Goal: Information Seeking & Learning: Understand process/instructions

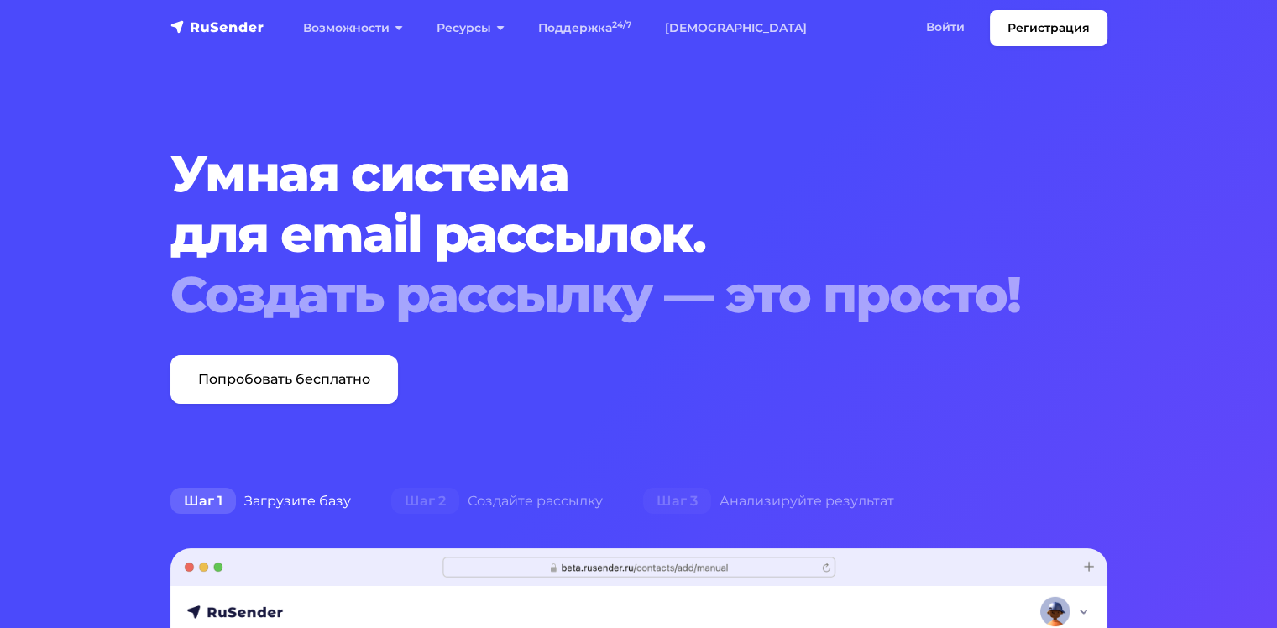
click at [530, 162] on h1 "Умная система для email рассылок. Создать рассылку — это просто!" at bounding box center [598, 234] width 857 height 181
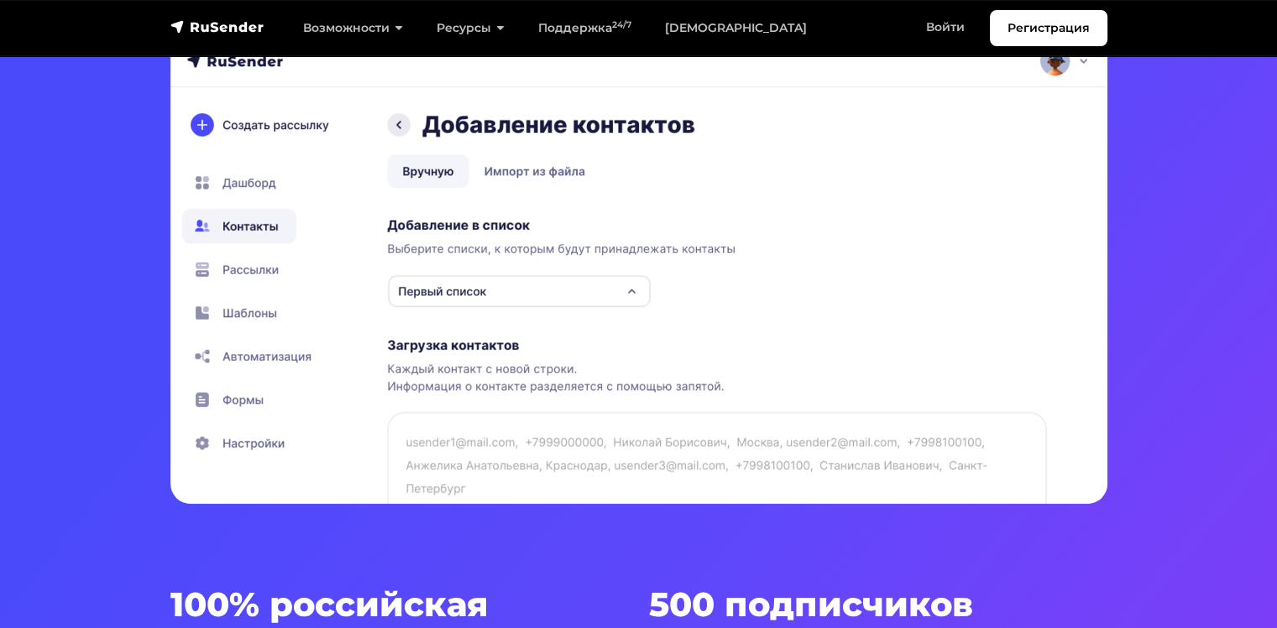
scroll to position [420, 0]
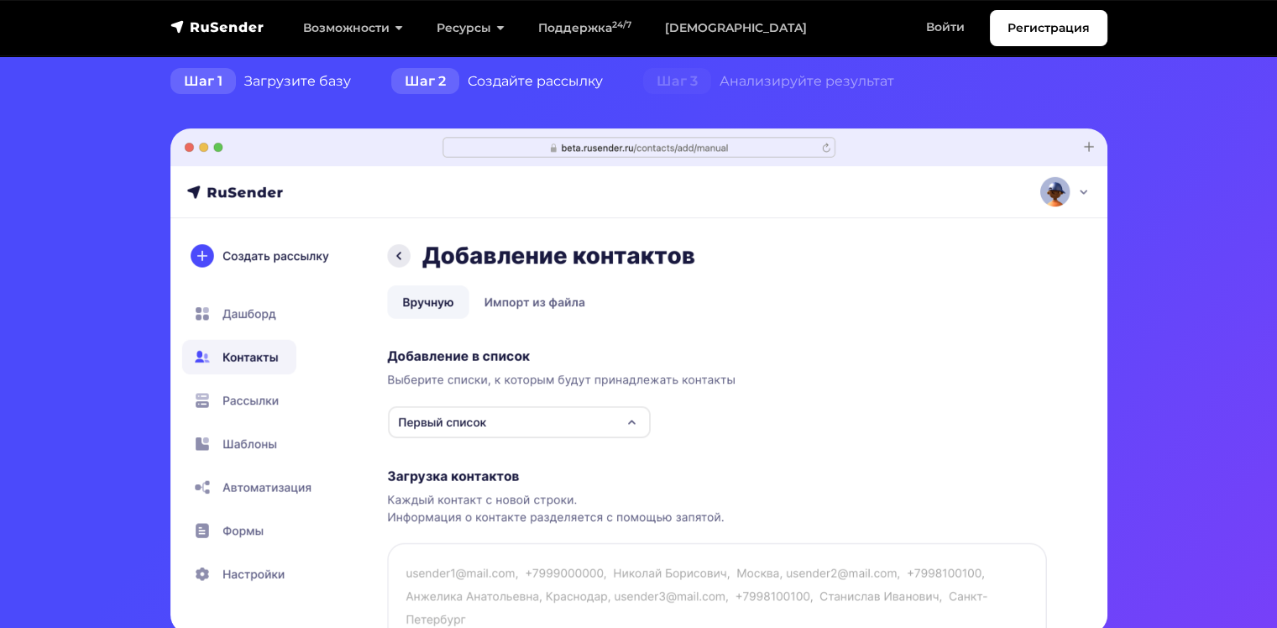
click at [541, 88] on div "Шаг 2 Создайте рассылку" at bounding box center [497, 82] width 252 height 34
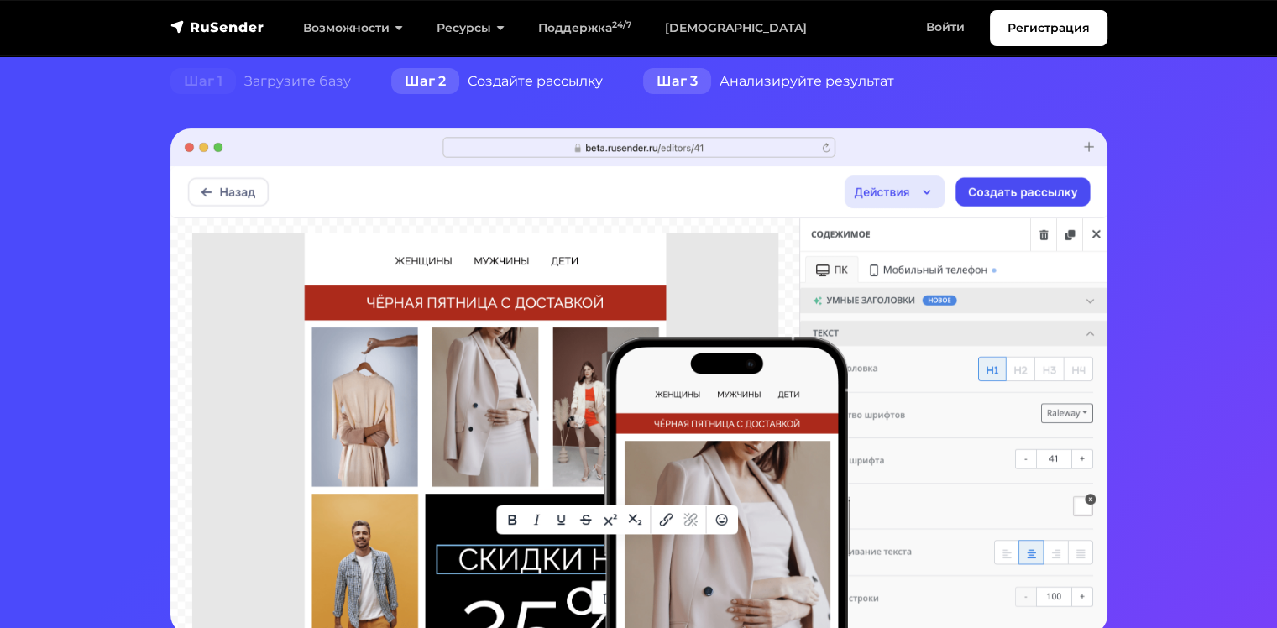
click at [745, 87] on div "Шаг 3 Анализируйте результат" at bounding box center [768, 82] width 291 height 34
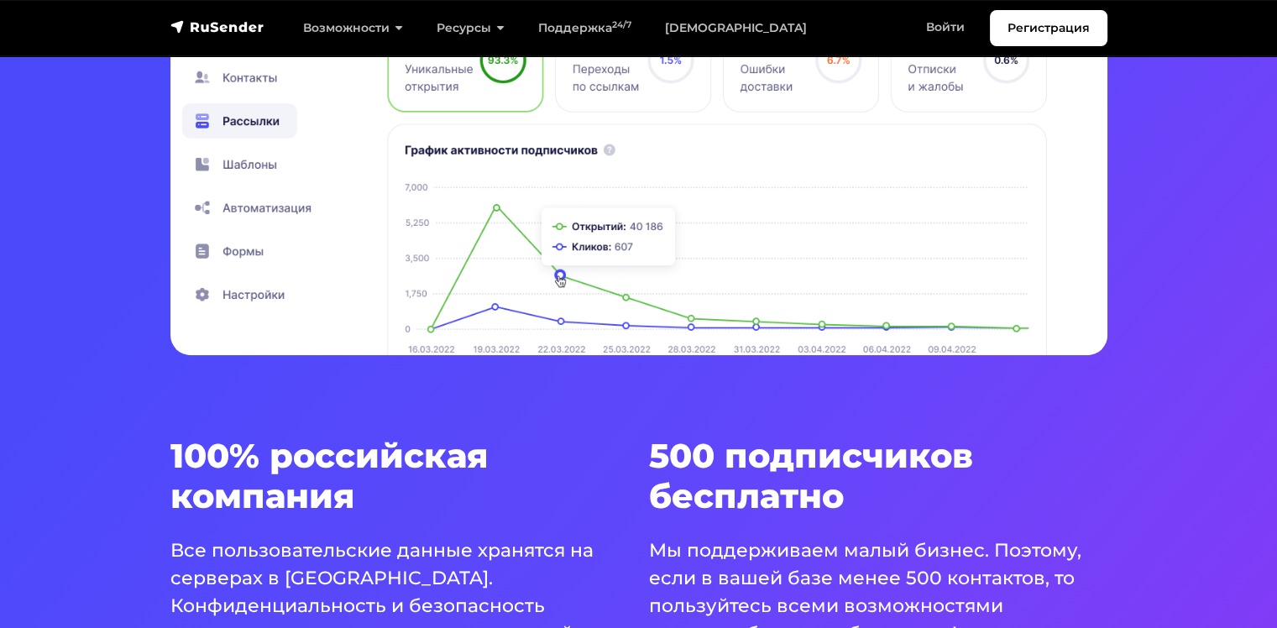
scroll to position [559, 0]
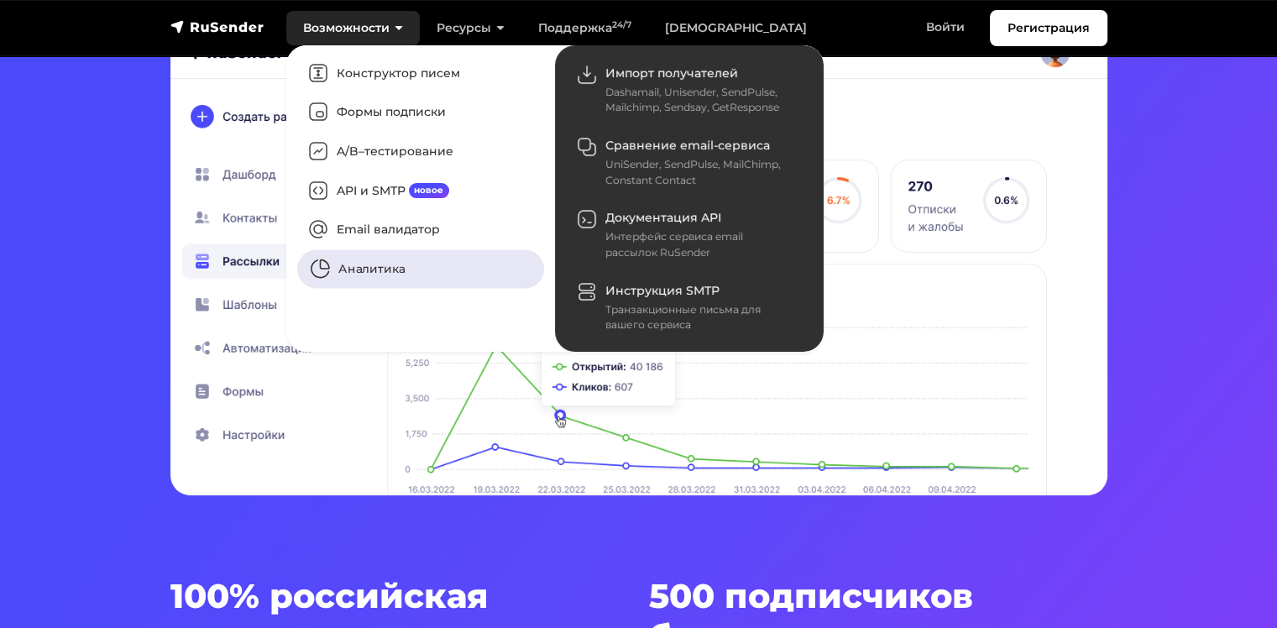
click at [384, 272] on link "Аналитика" at bounding box center [420, 269] width 247 height 39
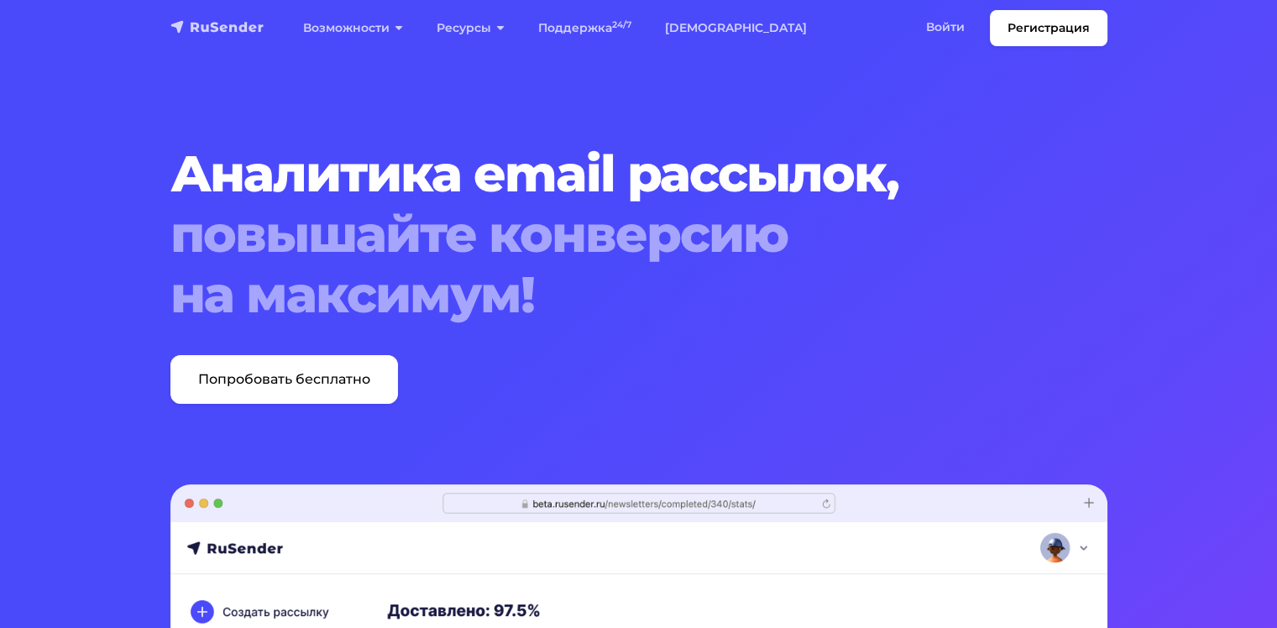
click at [245, 24] on img "navbar" at bounding box center [217, 26] width 94 height 17
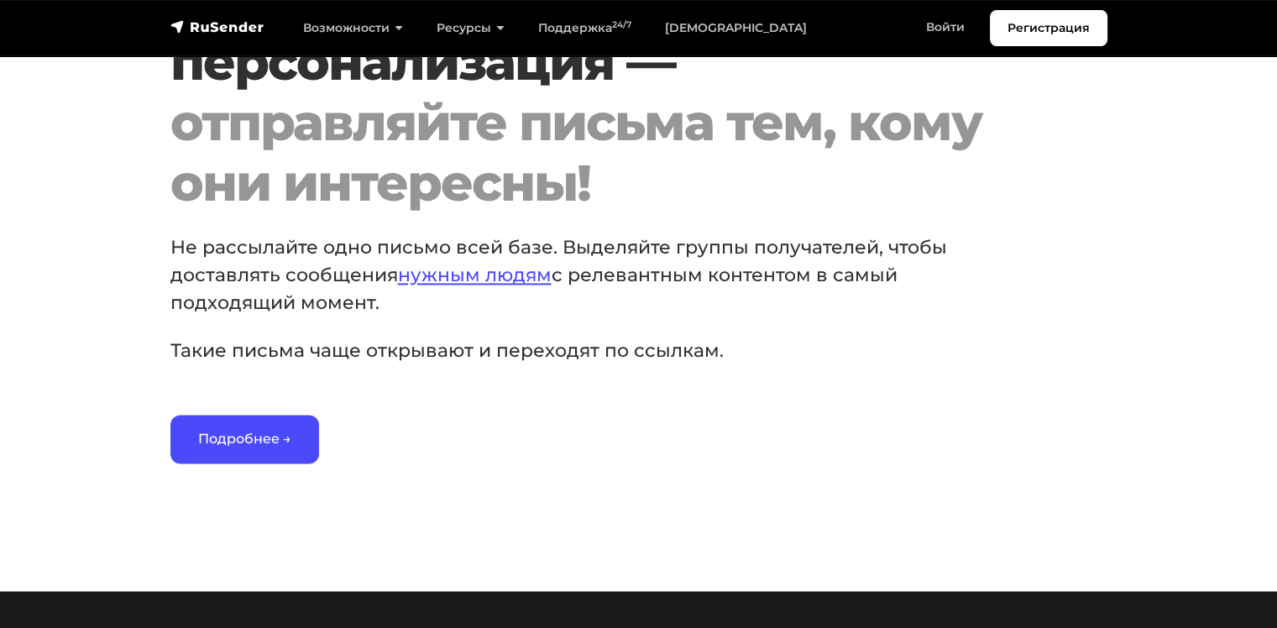
scroll to position [2659, 0]
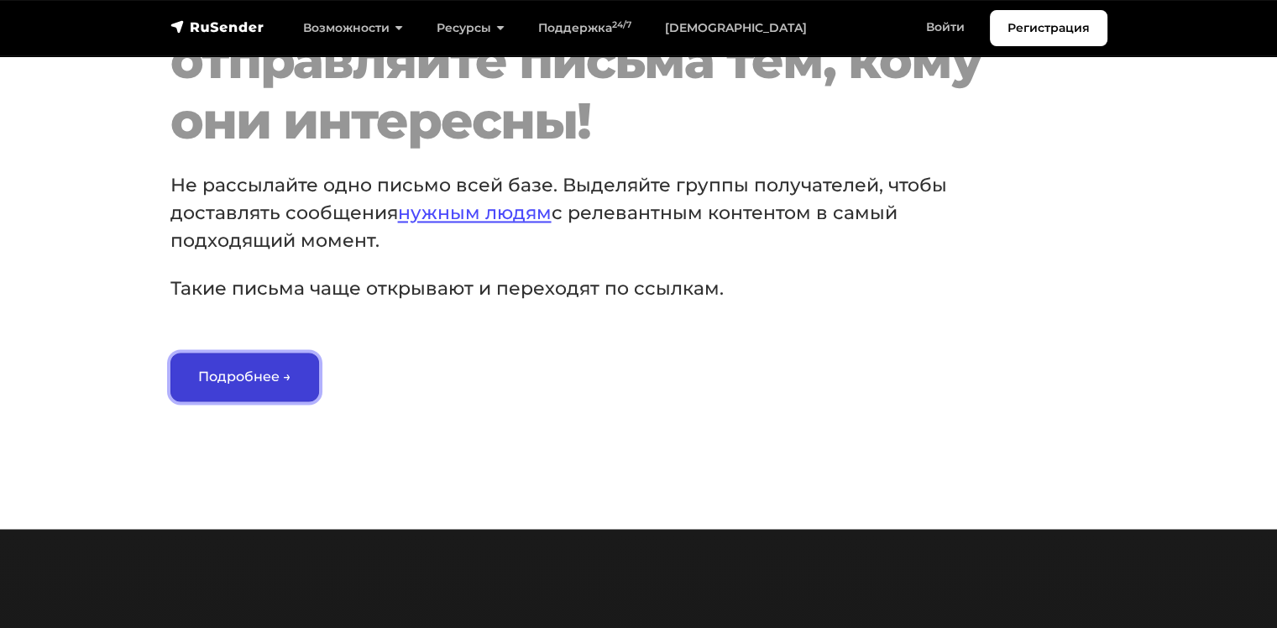
click at [279, 401] on link "Подробнее →" at bounding box center [244, 377] width 149 height 49
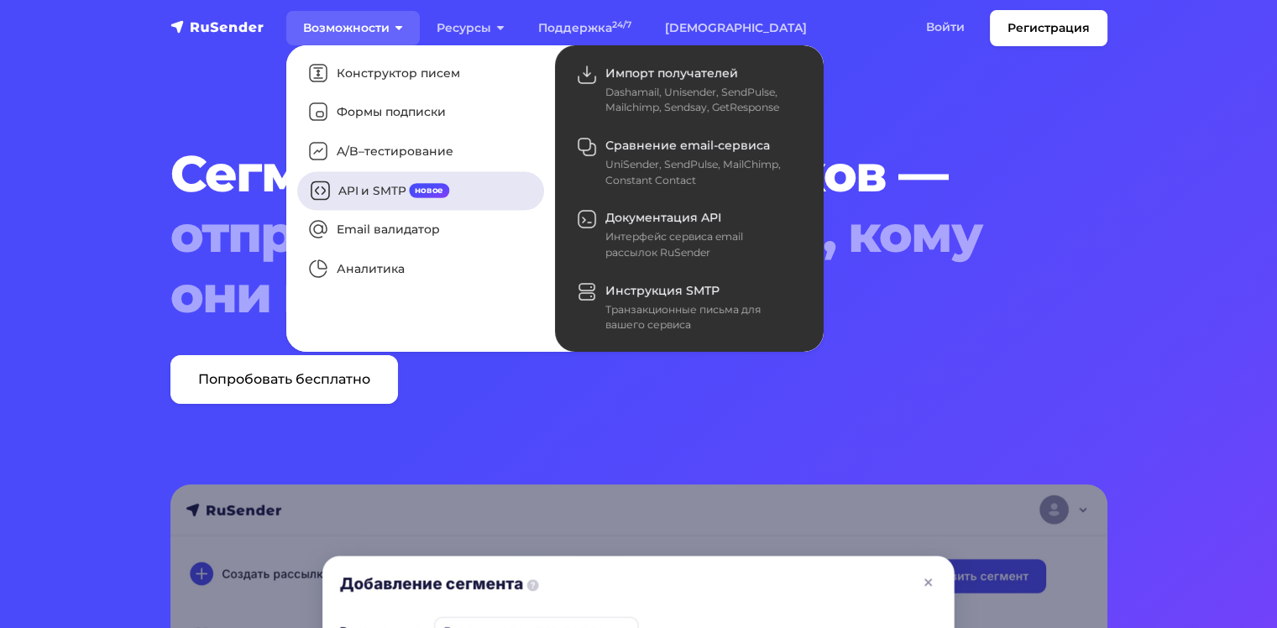
click at [367, 185] on link "API и SMTP новое" at bounding box center [420, 190] width 247 height 39
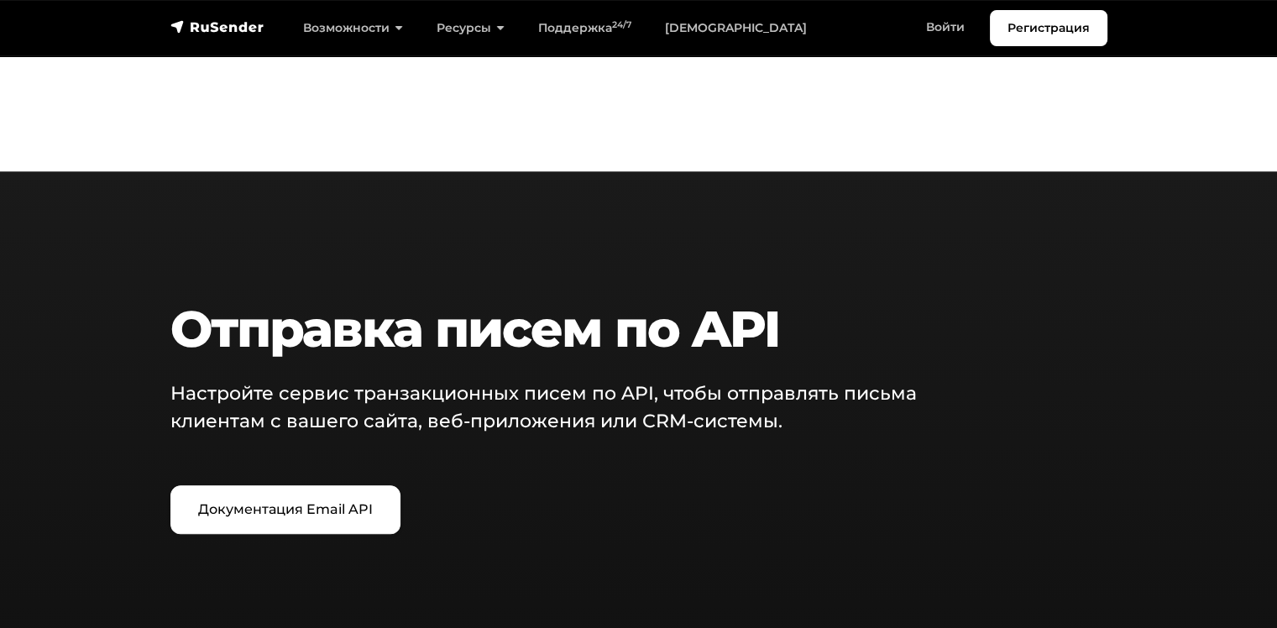
scroll to position [1959, 0]
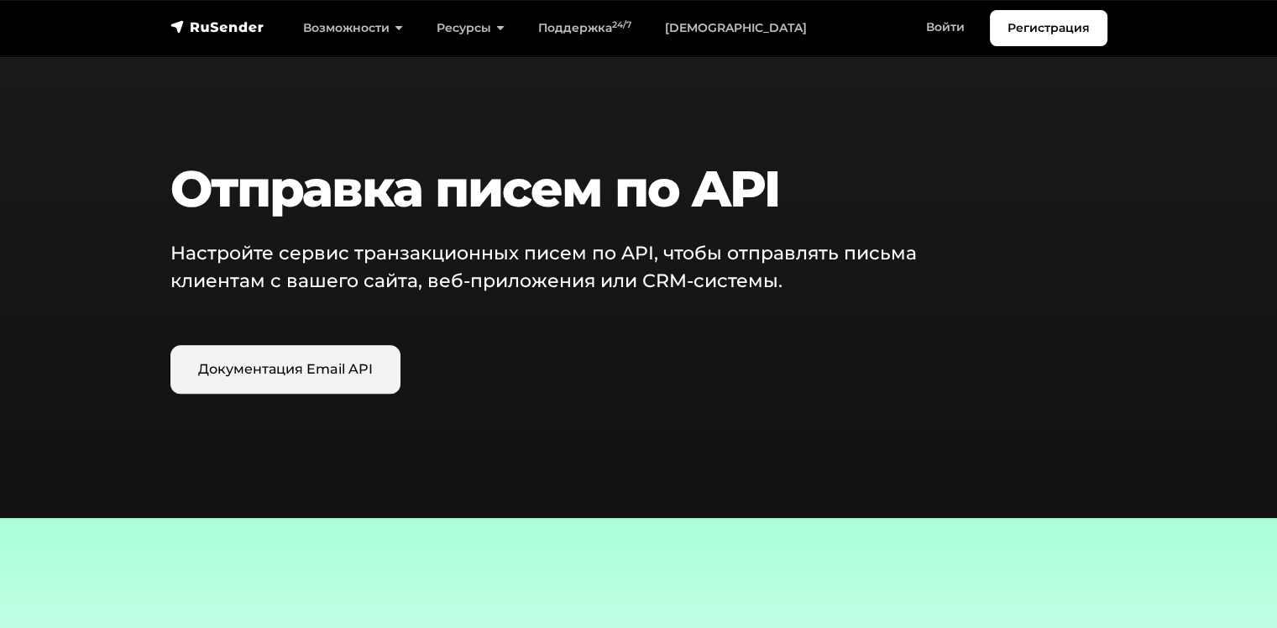
click at [296, 371] on link "Документация Email API" at bounding box center [285, 369] width 230 height 49
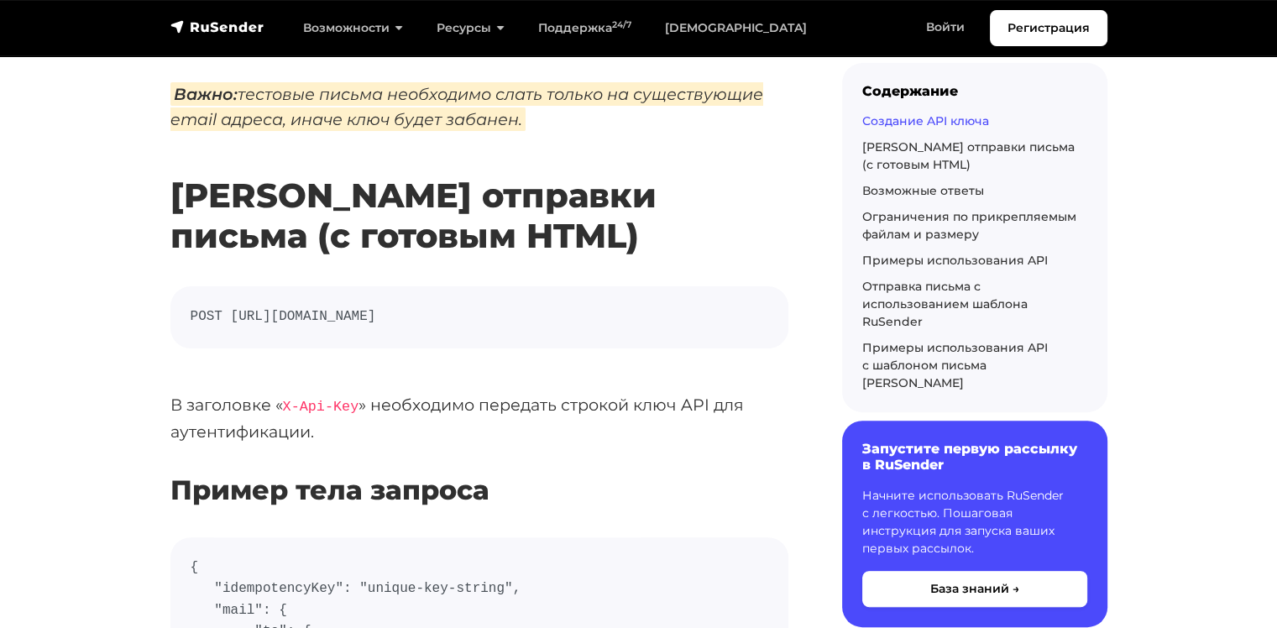
scroll to position [420, 0]
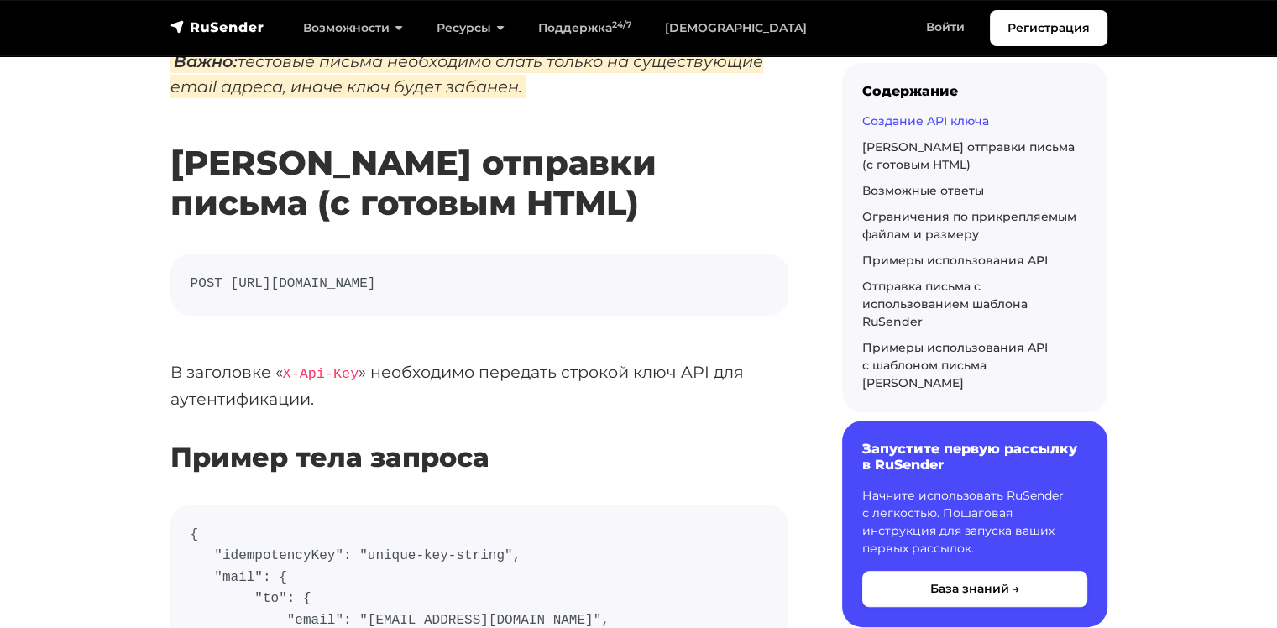
click at [396, 288] on code "POST [URL][DOMAIN_NAME]" at bounding box center [480, 285] width 578 height 22
click at [404, 312] on pre "POST [URL][DOMAIN_NAME]" at bounding box center [479, 285] width 618 height 62
click at [393, 375] on p "В заголовке « X-Api-Key » необходимо передать строкой ключ API для аутентификац…" at bounding box center [479, 385] width 618 height 53
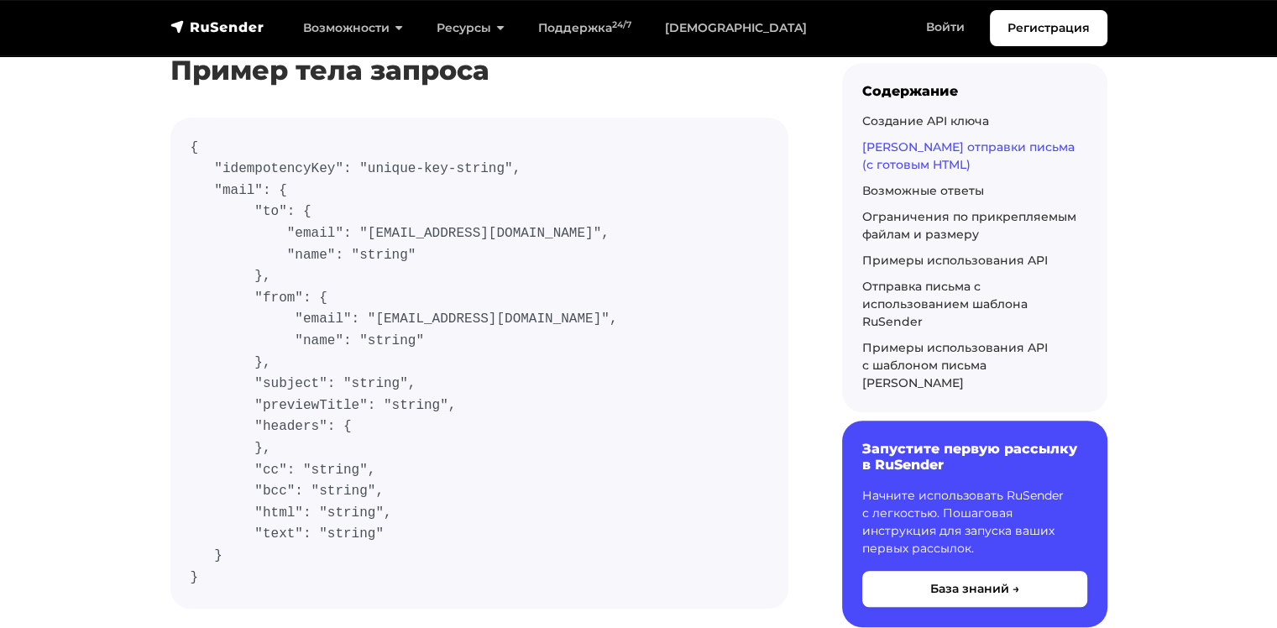
scroll to position [840, 0]
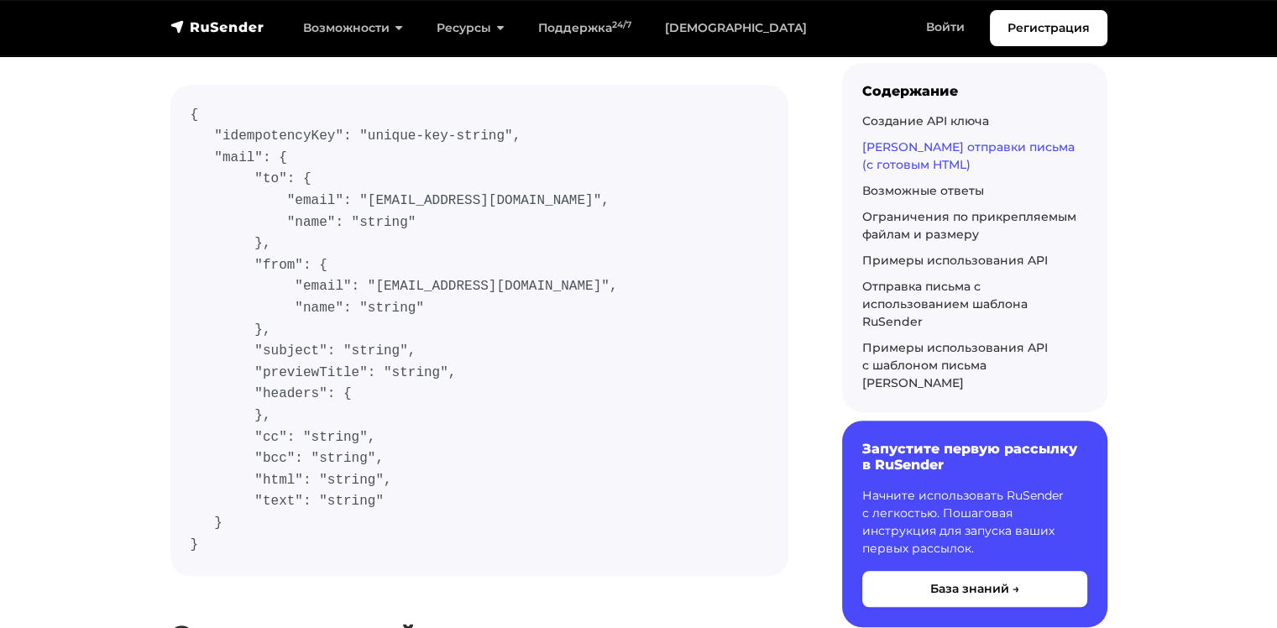
click at [269, 506] on code "{ "idempotencyKey": "unique-key-string", "mail": { "to": { "email": "[EMAIL_ADD…" at bounding box center [480, 330] width 578 height 451
click at [269, 507] on code "{ "idempotencyKey": "unique-key-string", "mail": { "to": { "email": "[EMAIL_ADD…" at bounding box center [480, 330] width 578 height 451
click at [273, 511] on code "{ "idempotencyKey": "unique-key-string", "mail": { "to": { "email": "[EMAIL_ADD…" at bounding box center [480, 330] width 578 height 451
click at [265, 484] on code "{ "idempotencyKey": "unique-key-string", "mail": { "to": { "email": "[EMAIL_ADD…" at bounding box center [480, 330] width 578 height 451
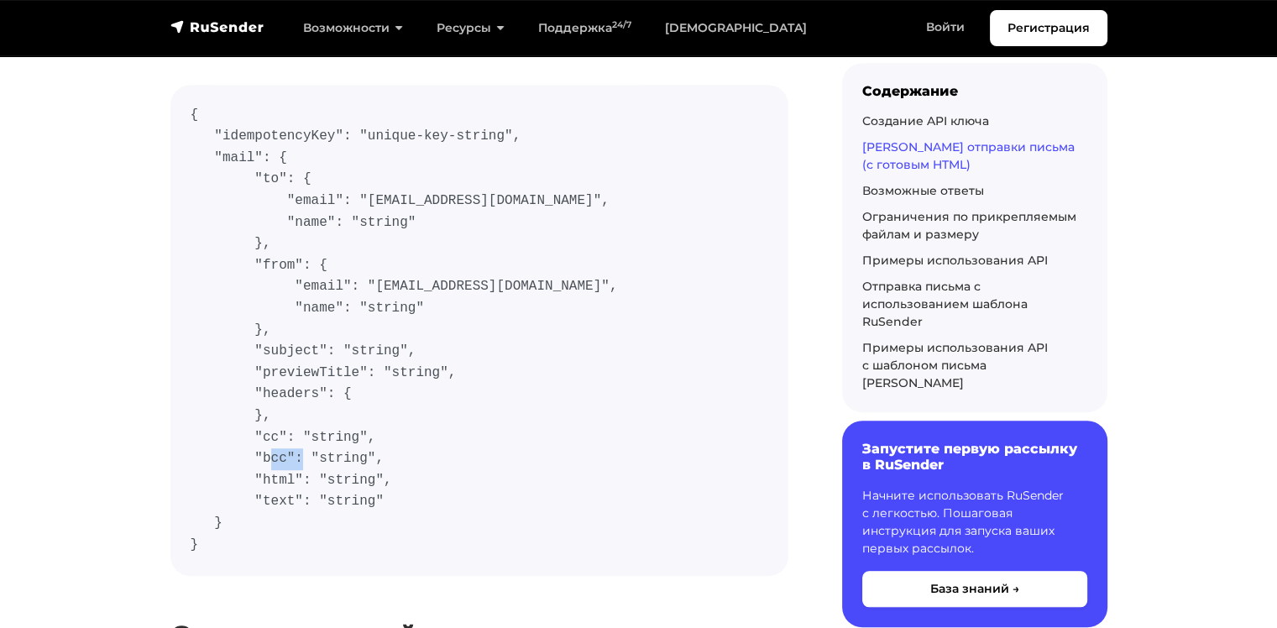
click at [267, 487] on code "{ "idempotencyKey": "unique-key-string", "mail": { "to": { "email": "[EMAIL_ADD…" at bounding box center [480, 330] width 578 height 451
click at [669, 35] on link "[DEMOGRAPHIC_DATA]" at bounding box center [736, 28] width 176 height 34
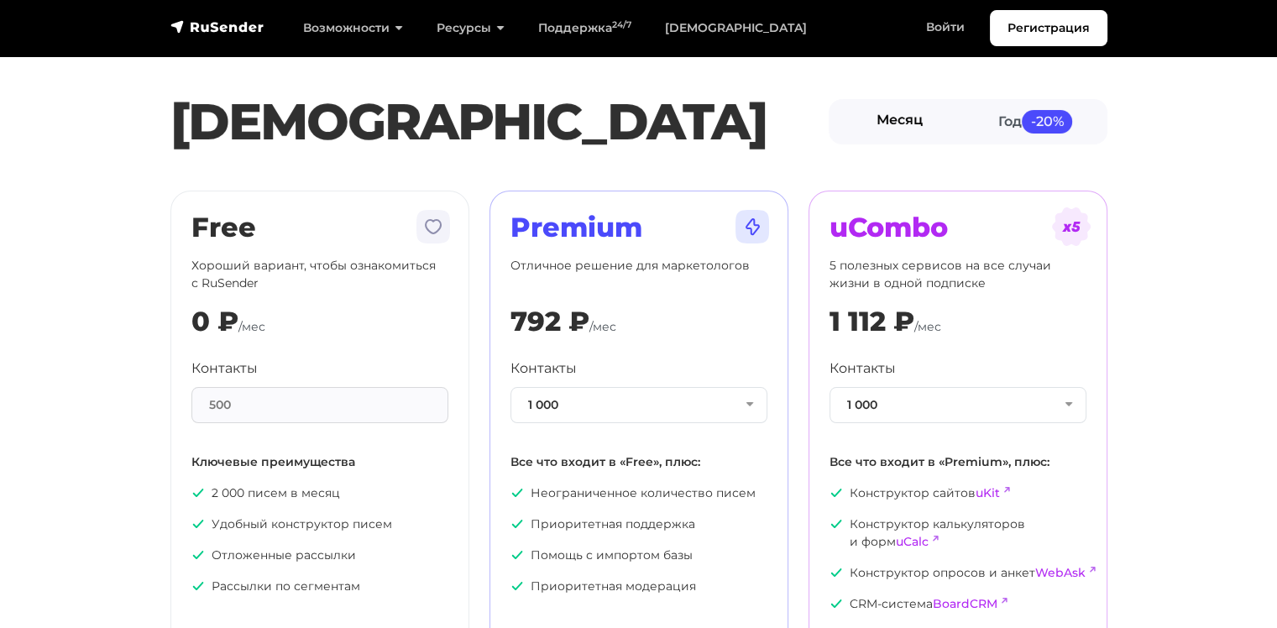
click at [877, 125] on link "Месяц" at bounding box center [900, 121] width 136 height 38
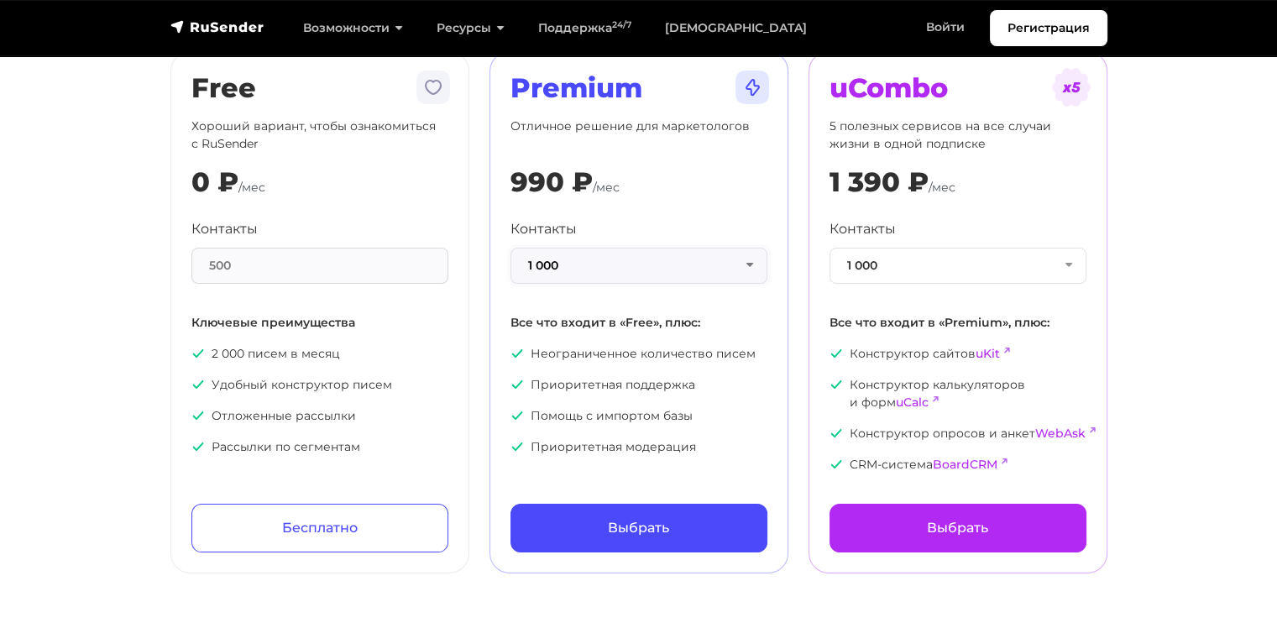
click at [535, 266] on button "1 000" at bounding box center [639, 266] width 257 height 36
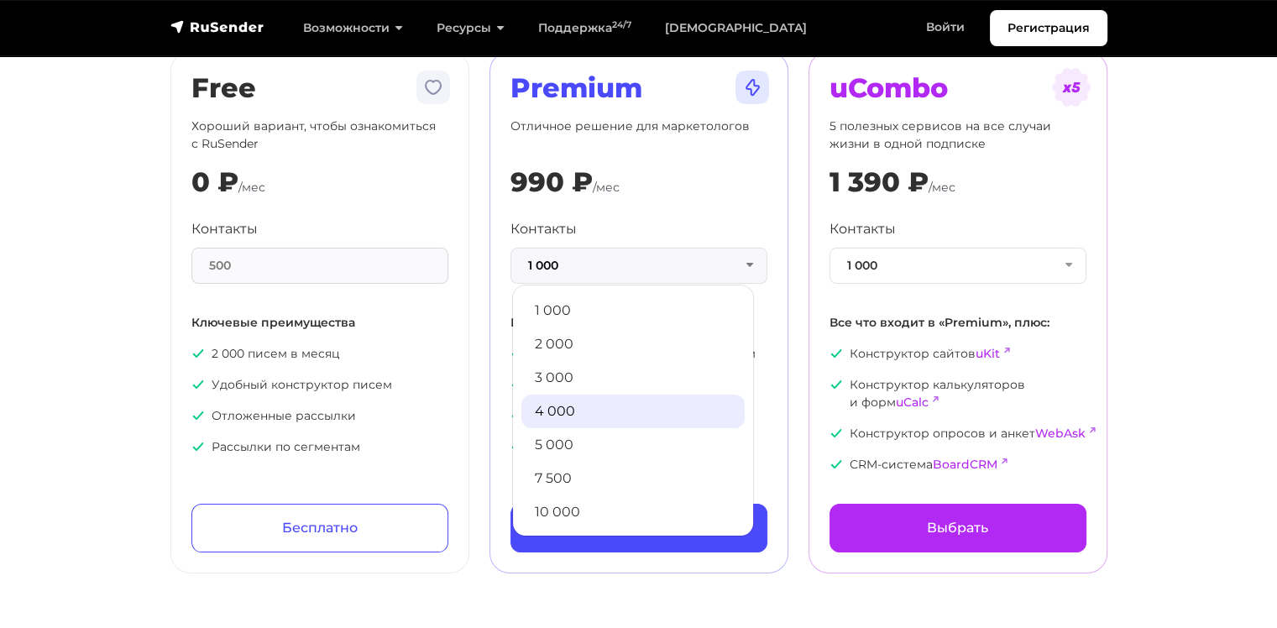
click at [564, 417] on link "4 000" at bounding box center [633, 412] width 223 height 34
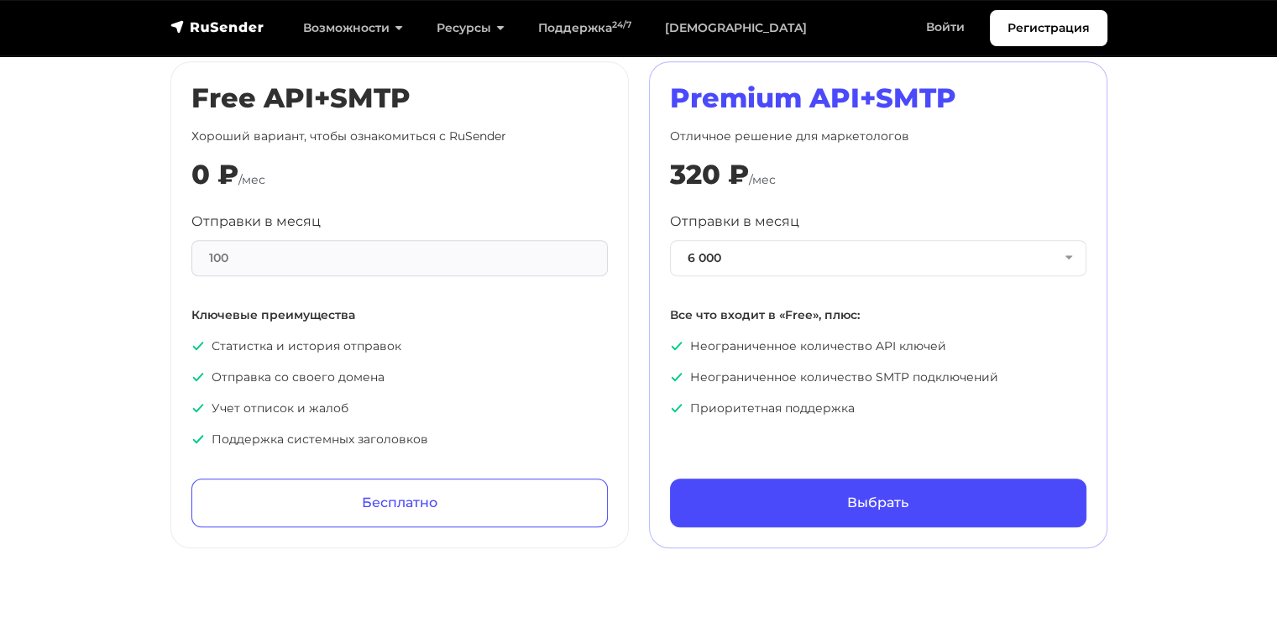
scroll to position [700, 0]
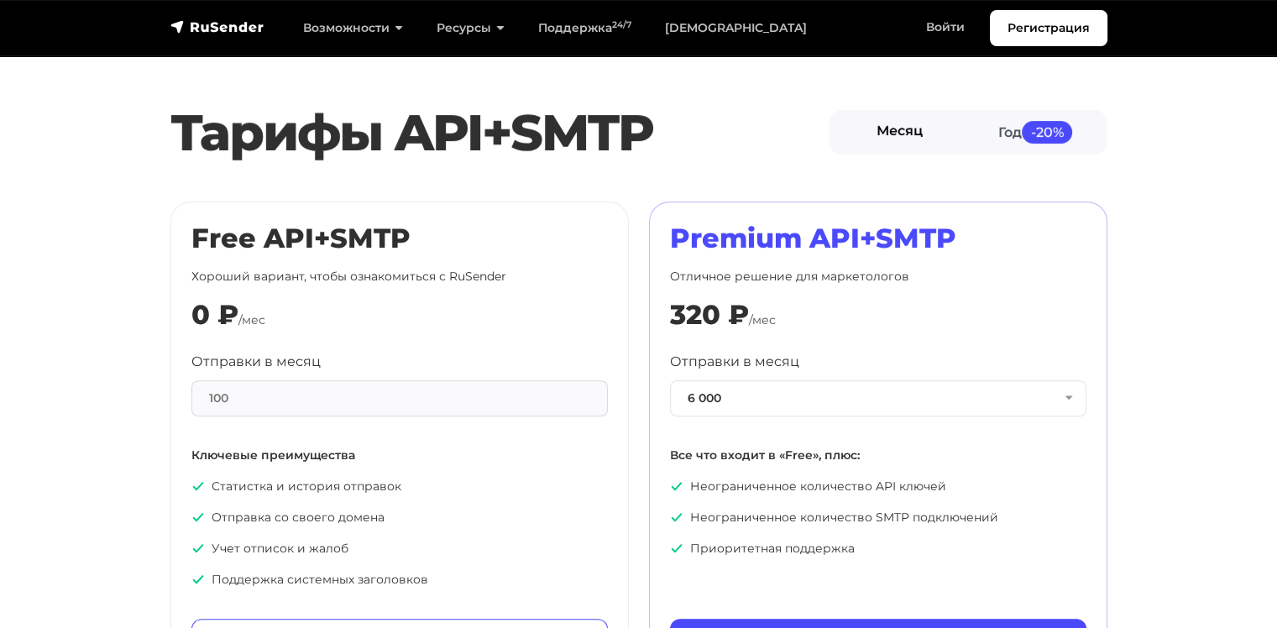
click at [889, 128] on link "Месяц" at bounding box center [900, 132] width 136 height 38
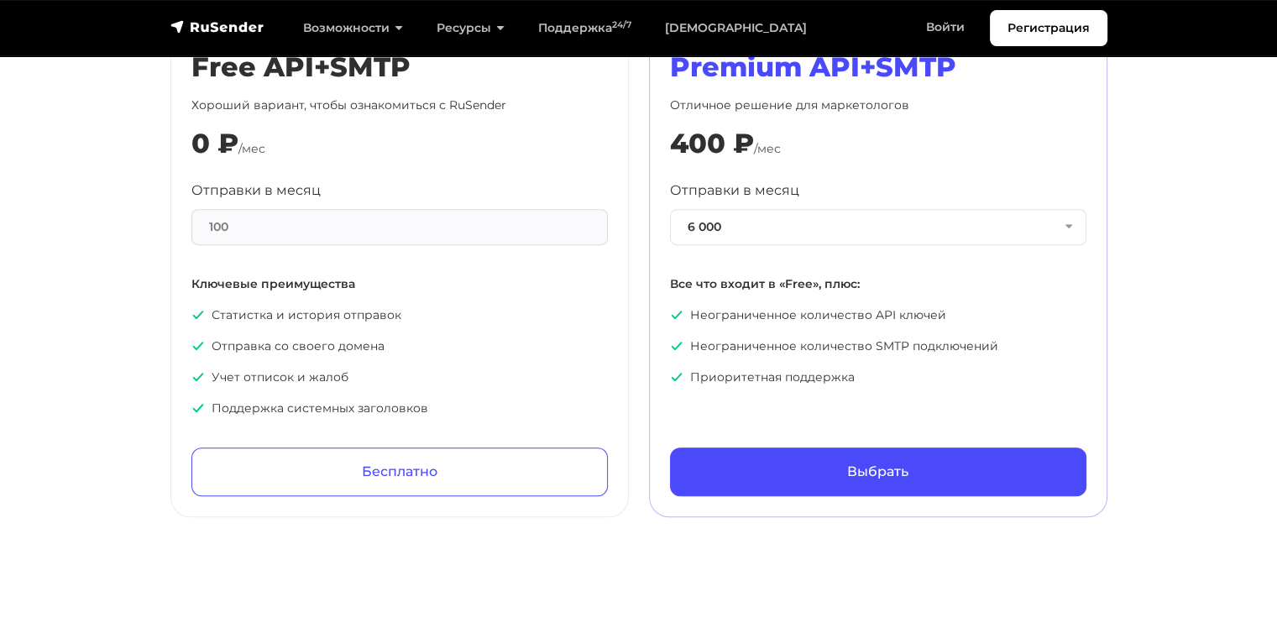
scroll to position [840, 0]
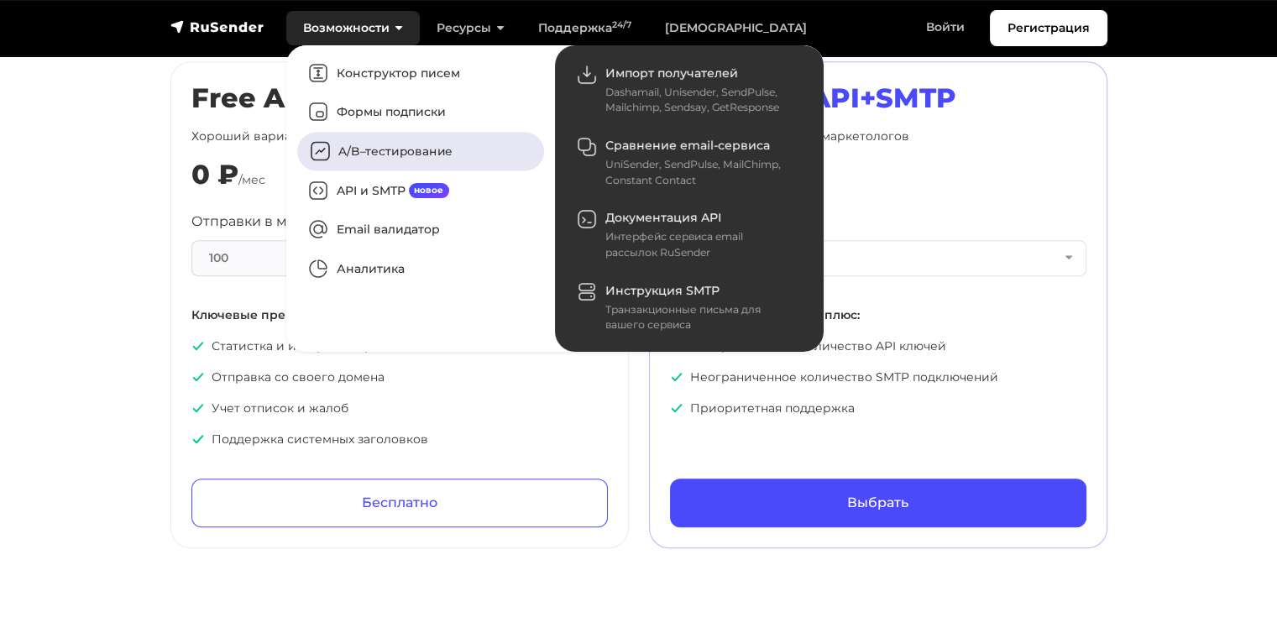
click at [380, 149] on link "A/B–тестирование" at bounding box center [420, 152] width 247 height 39
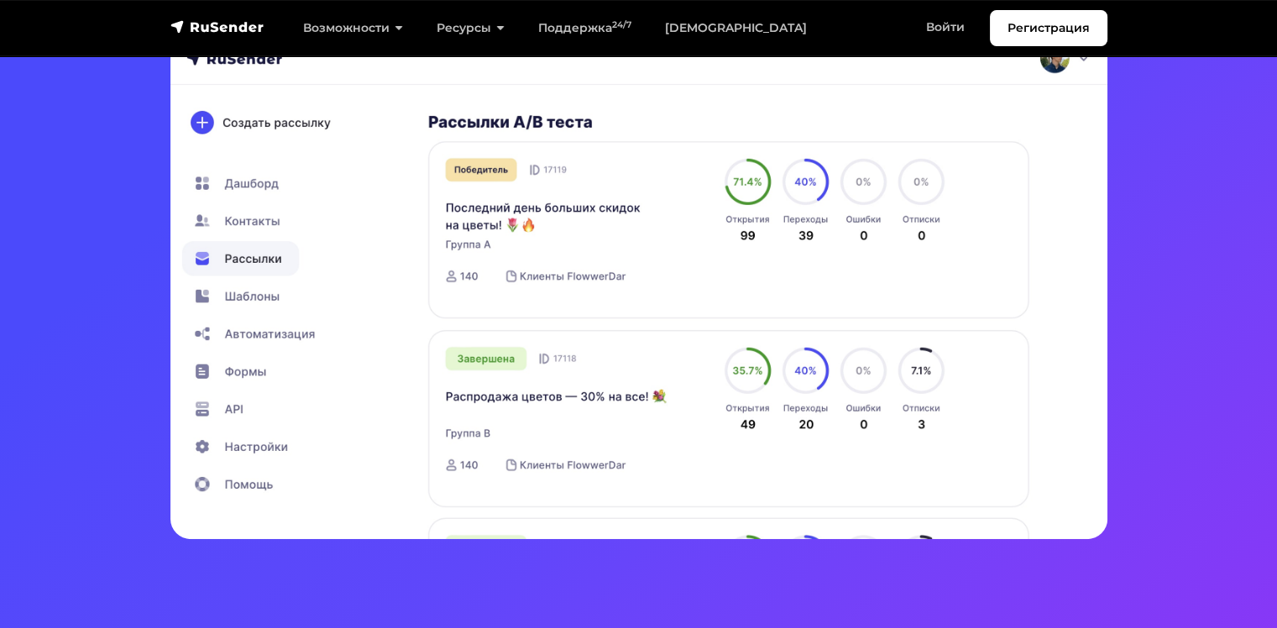
scroll to position [420, 0]
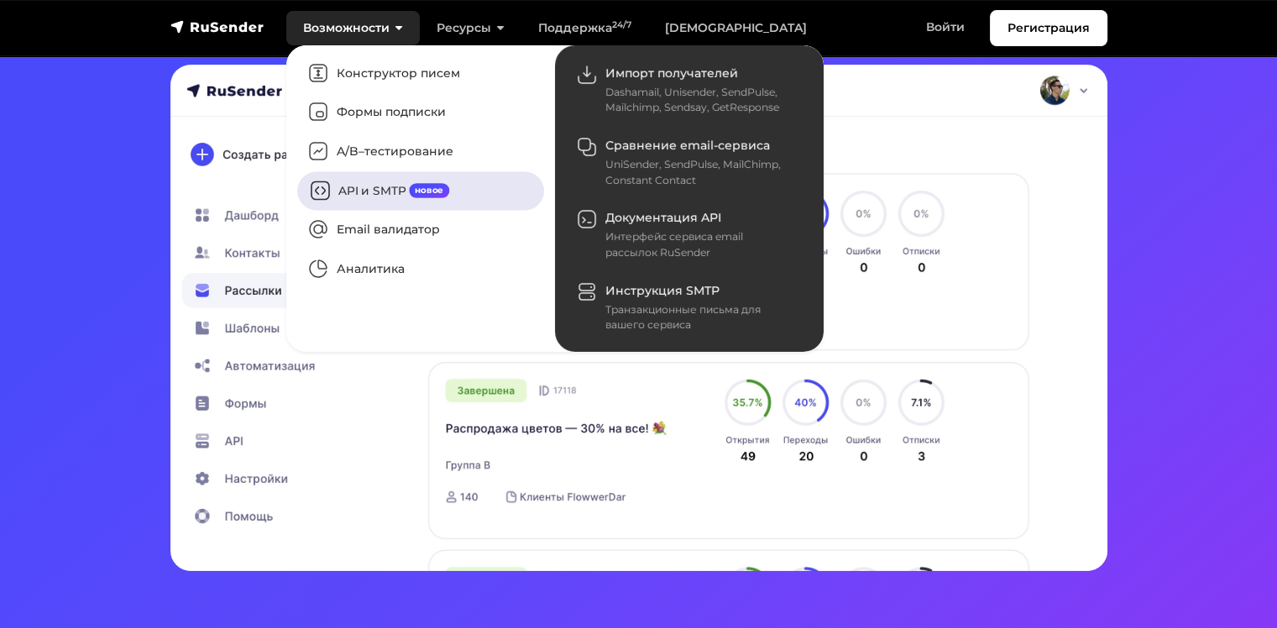
click at [372, 183] on link "API и SMTP новое" at bounding box center [420, 190] width 247 height 39
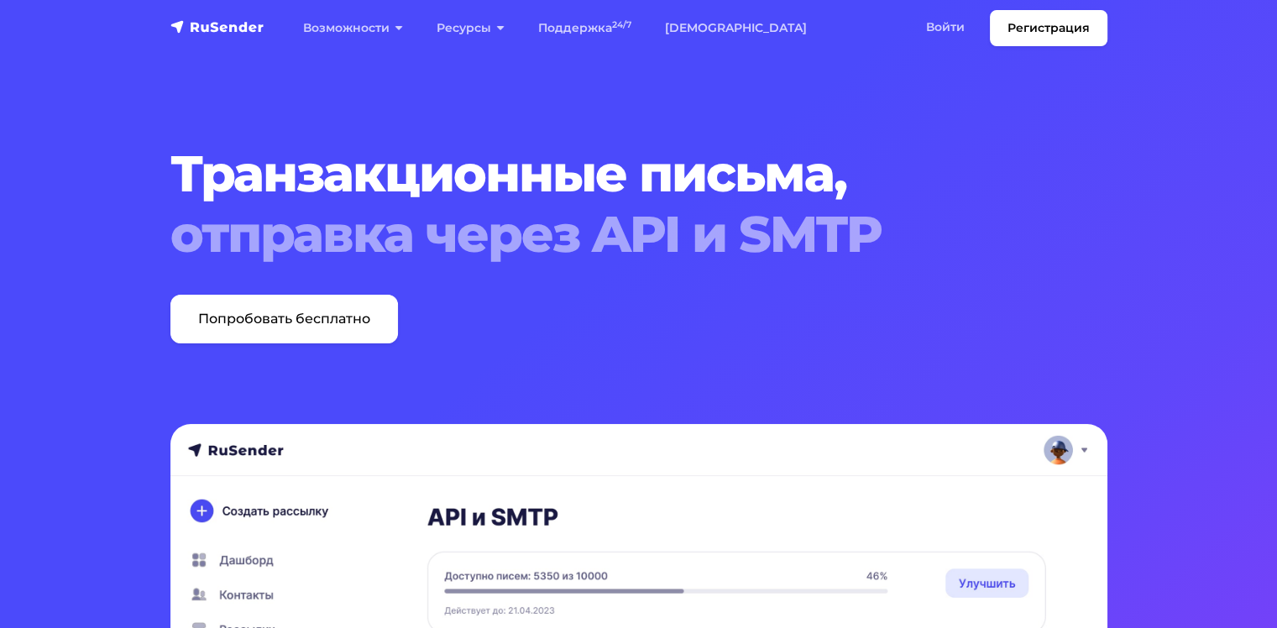
click at [387, 171] on h1 "Транзакционные письма, отправка через API и SMTP" at bounding box center [598, 204] width 857 height 121
click at [396, 174] on h1 "Транзакционные письма, отправка через API и SMTP" at bounding box center [598, 204] width 857 height 121
click at [635, 238] on span "отправка через API и SMTP" at bounding box center [598, 234] width 857 height 60
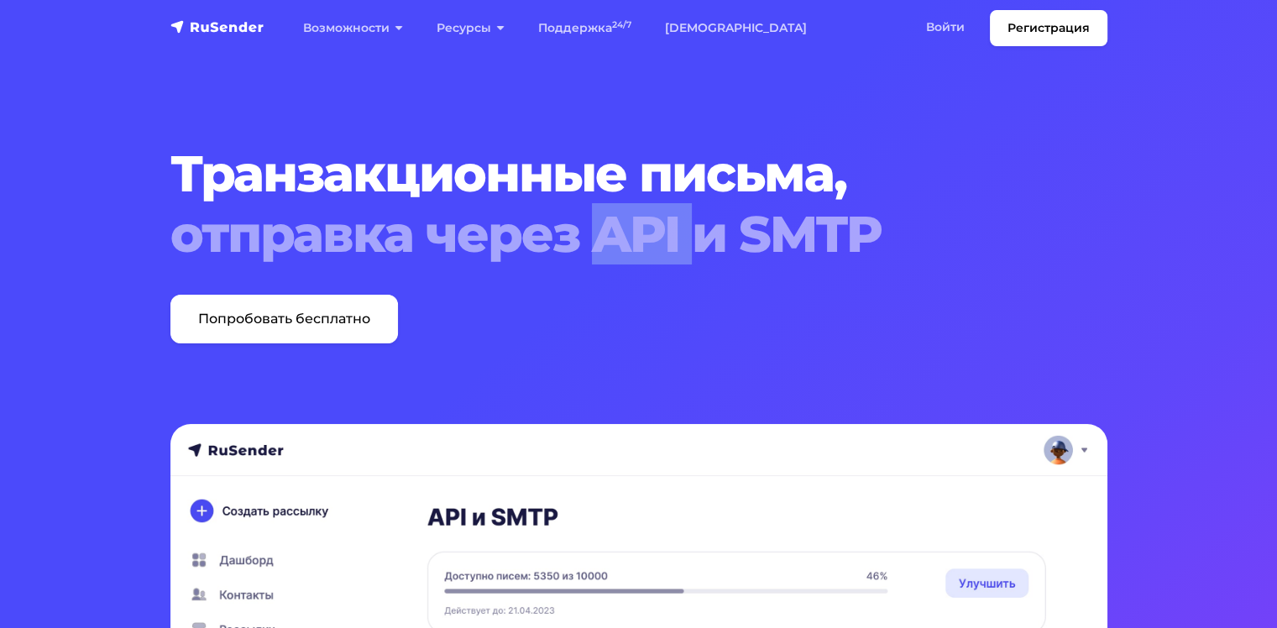
click at [635, 235] on span "отправка через API и SMTP" at bounding box center [598, 234] width 857 height 60
drag, startPoint x: 593, startPoint y: 225, endPoint x: 675, endPoint y: 232, distance: 82.6
click at [675, 232] on span "отправка через API и SMTP" at bounding box center [598, 234] width 857 height 60
click at [640, 228] on span "отправка через API и SMTP" at bounding box center [598, 234] width 857 height 60
click at [213, 34] on img "navbar" at bounding box center [217, 26] width 94 height 17
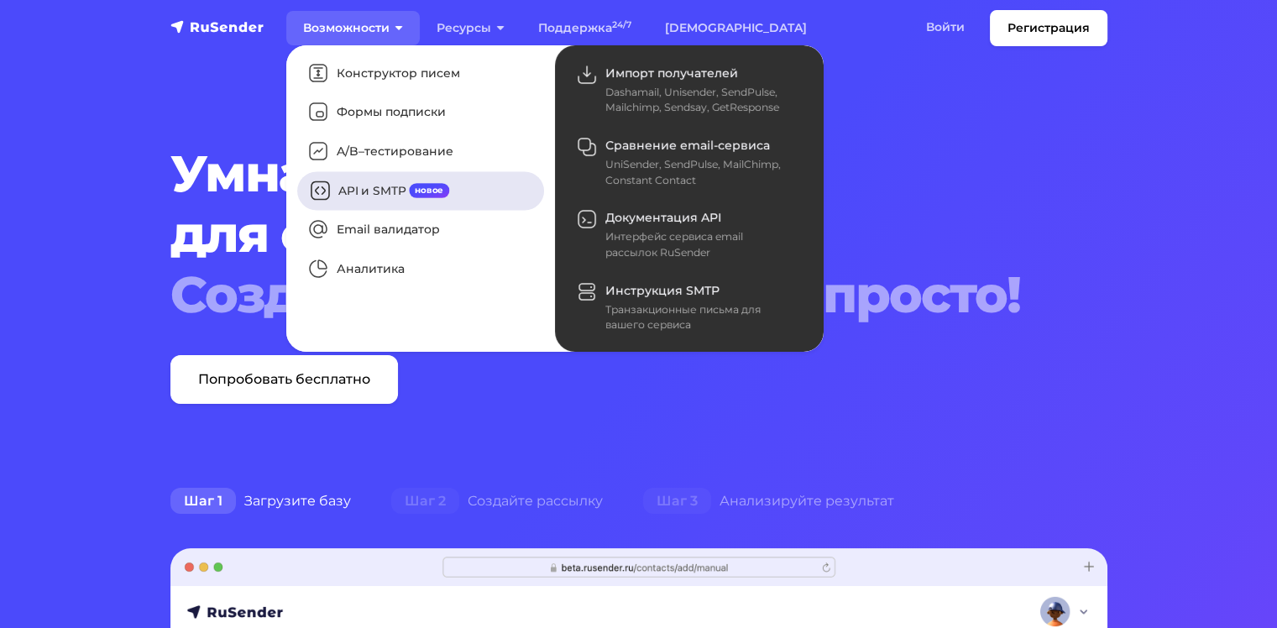
click at [381, 196] on link "API и SMTP новое" at bounding box center [420, 190] width 247 height 39
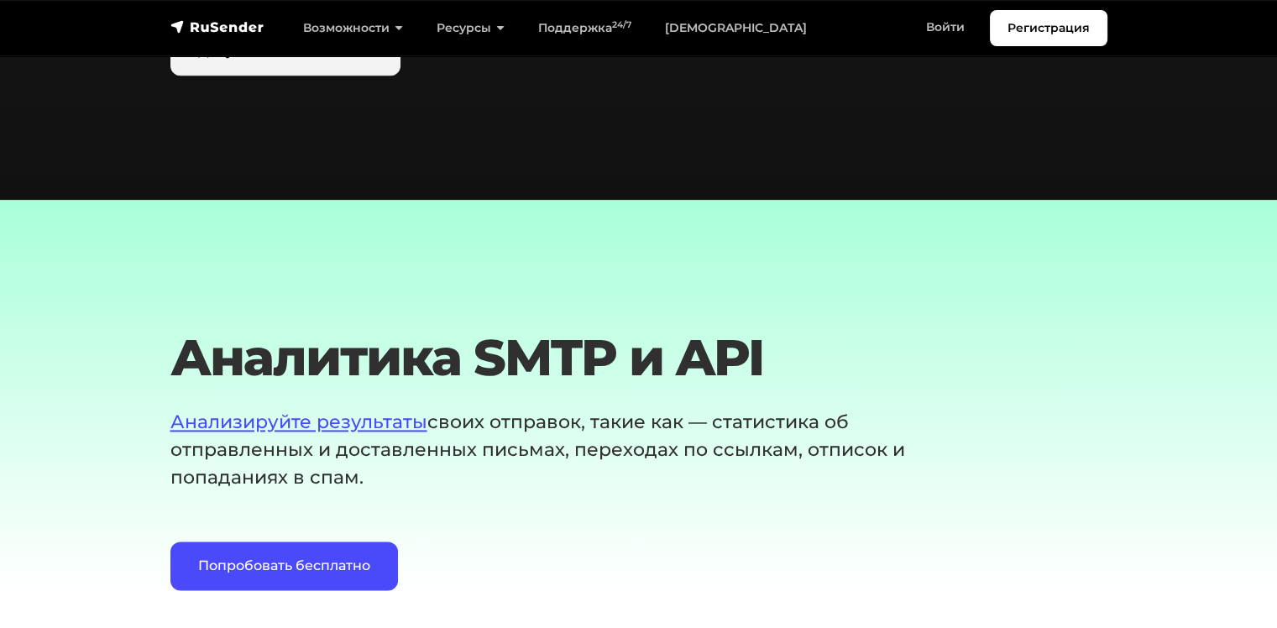
scroll to position [2100, 0]
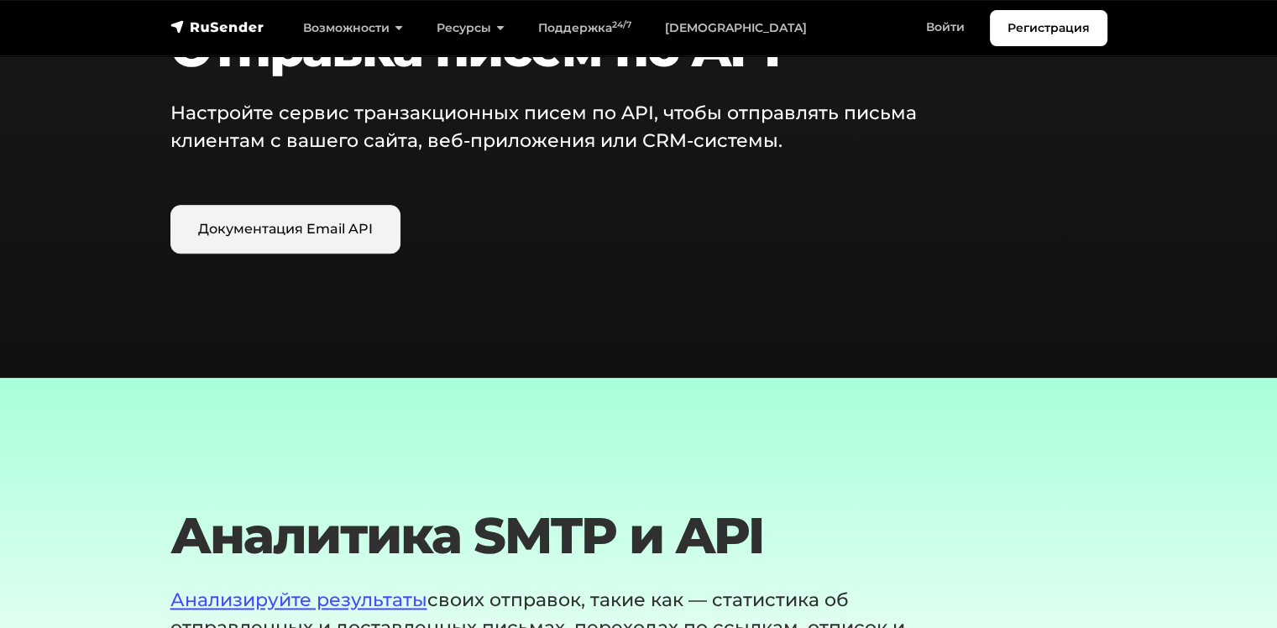
click at [298, 244] on link "Документация Email API" at bounding box center [285, 229] width 230 height 49
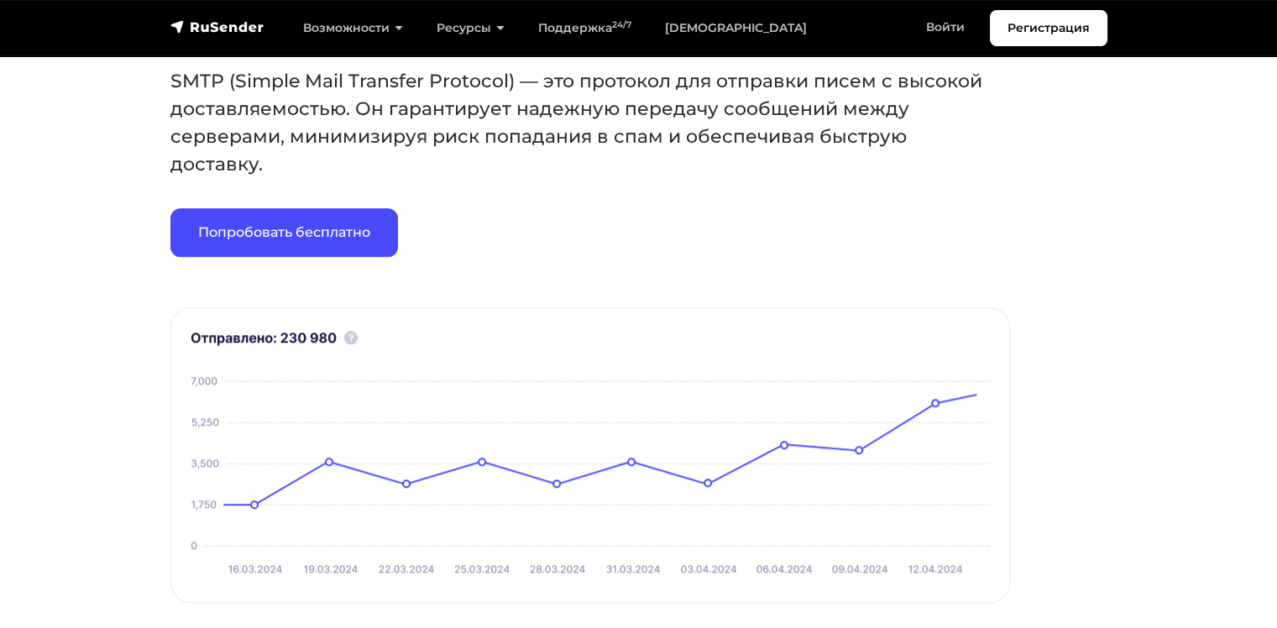
scroll to position [1120, 0]
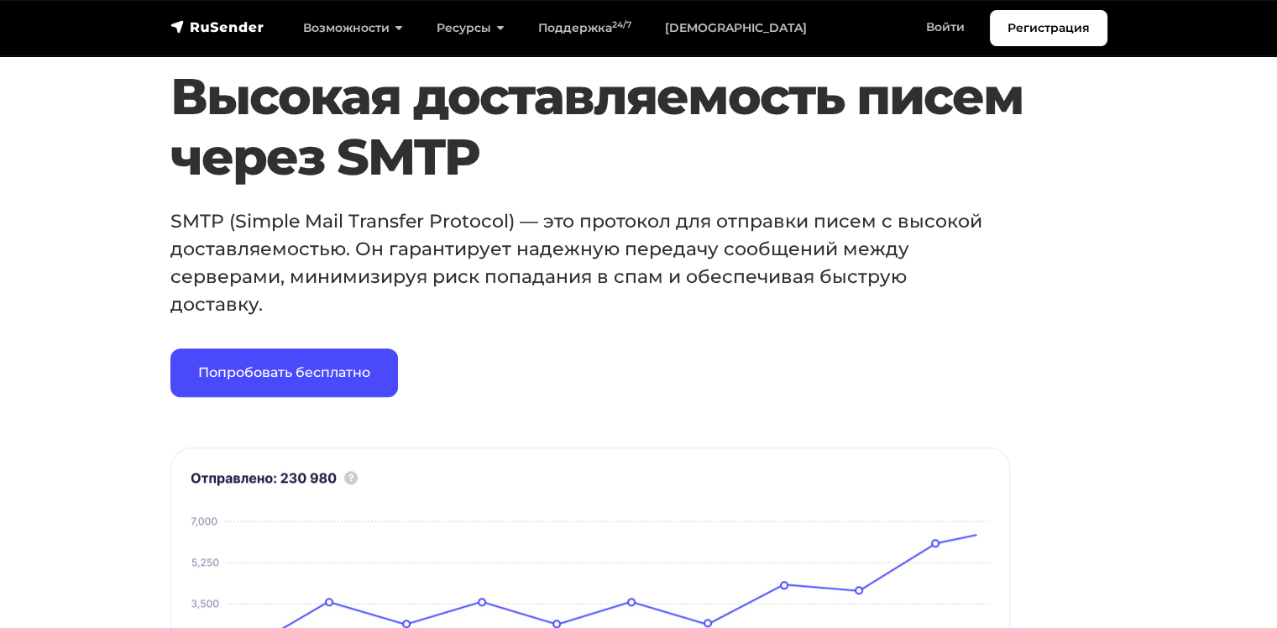
click at [418, 152] on h2 "Высокая доставляемость писем через SMTP" at bounding box center [598, 126] width 857 height 121
click at [417, 155] on h2 "Высокая доставляемость писем через SMTP" at bounding box center [598, 126] width 857 height 121
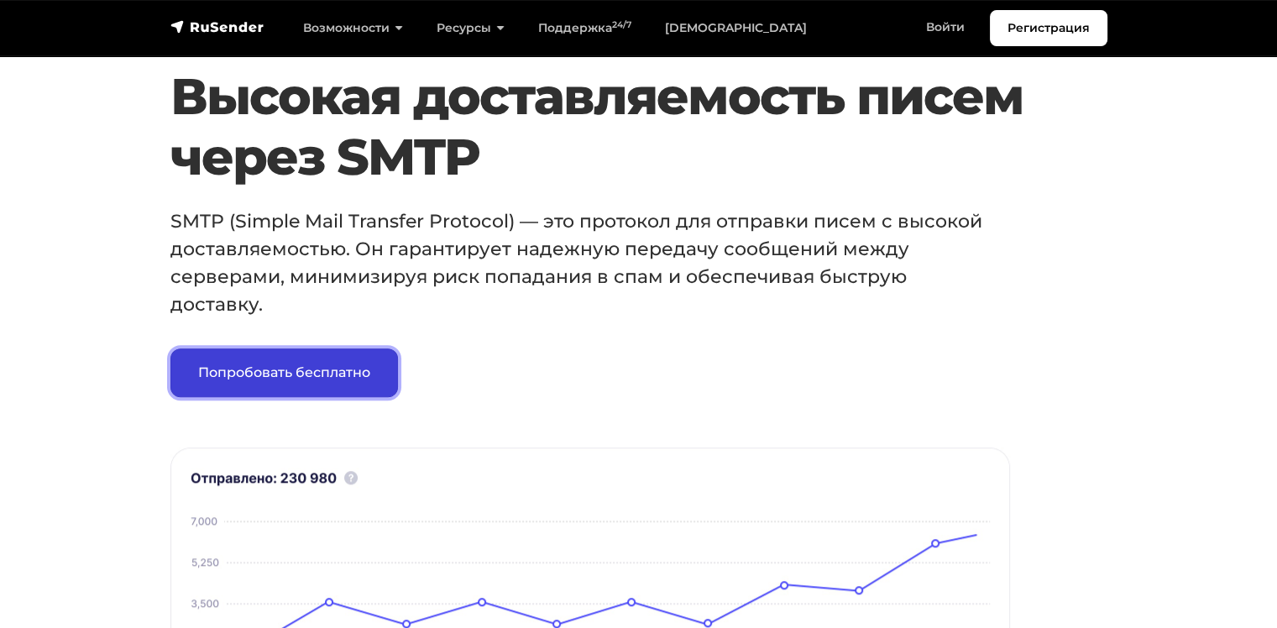
click at [285, 380] on link "Попробовать бесплатно" at bounding box center [284, 373] width 228 height 49
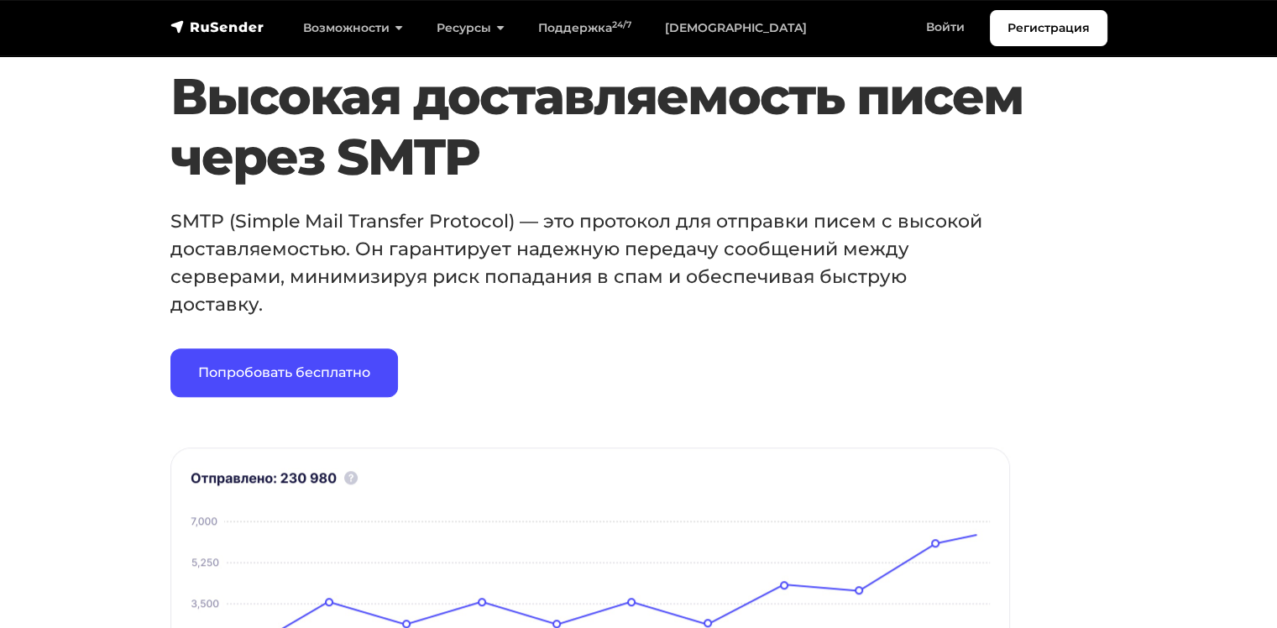
click at [387, 149] on h2 "Высокая доставляемость писем через SMTP" at bounding box center [598, 126] width 857 height 121
click at [380, 228] on p "SMTP (Simple Mail Transfer Protocol) — это протокол для отправки писем с высоко…" at bounding box center [577, 262] width 814 height 111
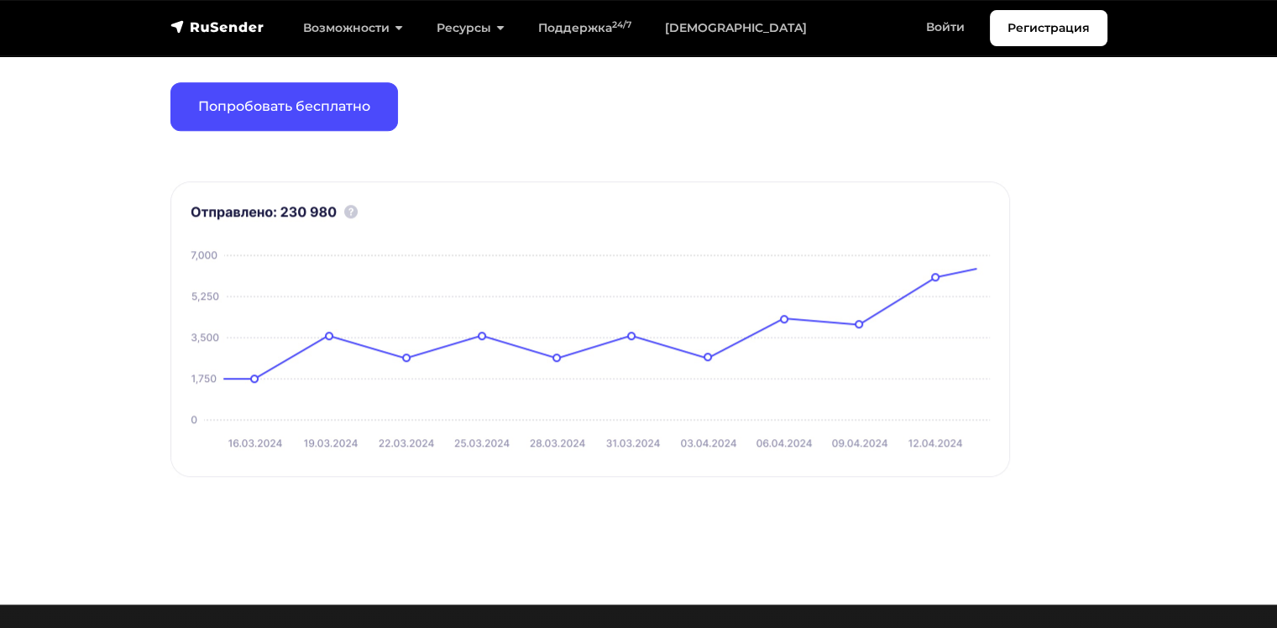
scroll to position [1539, 0]
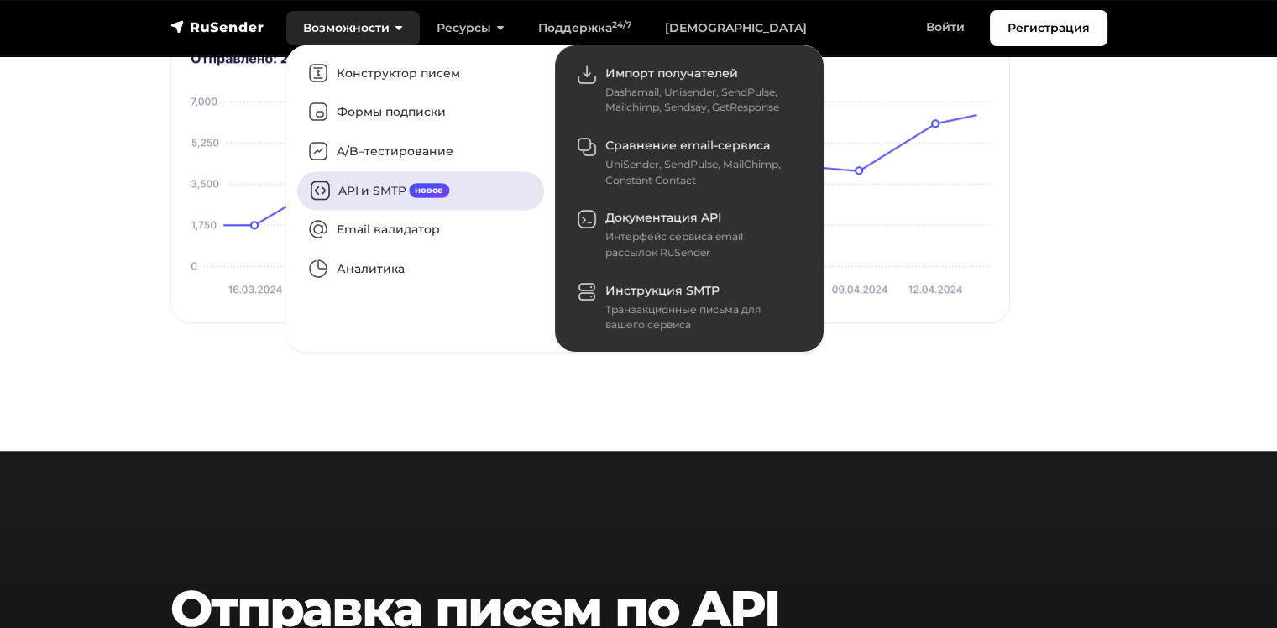
click at [367, 174] on link "API и SMTP новое" at bounding box center [420, 190] width 247 height 39
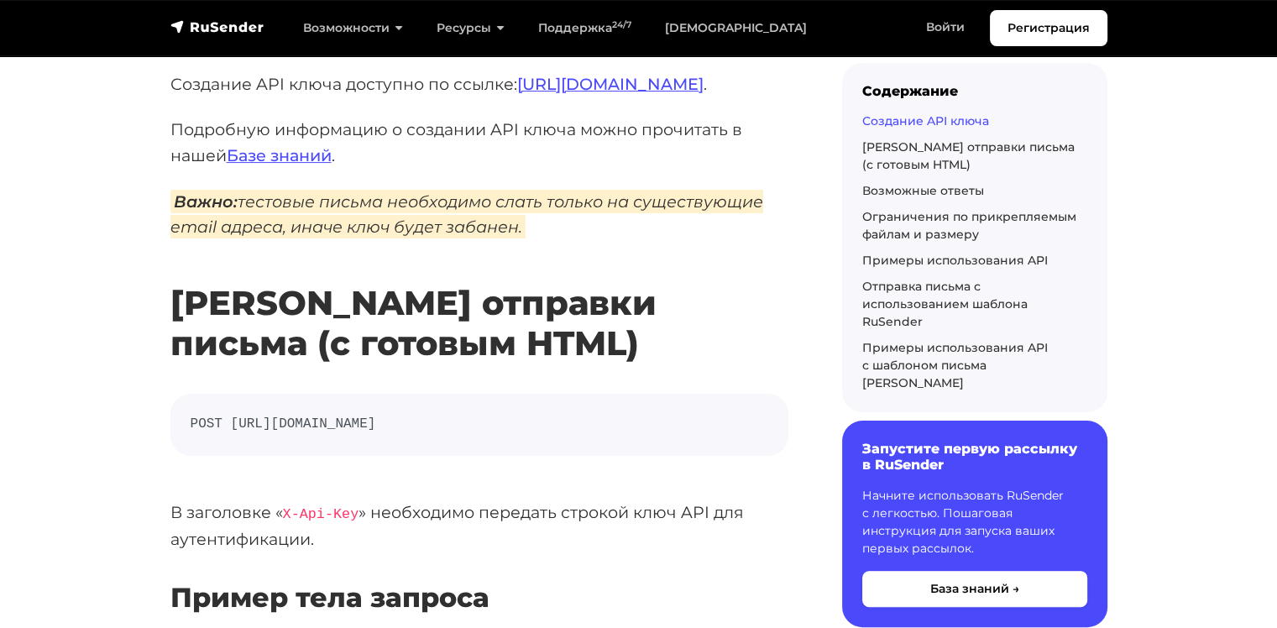
scroll to position [840, 0]
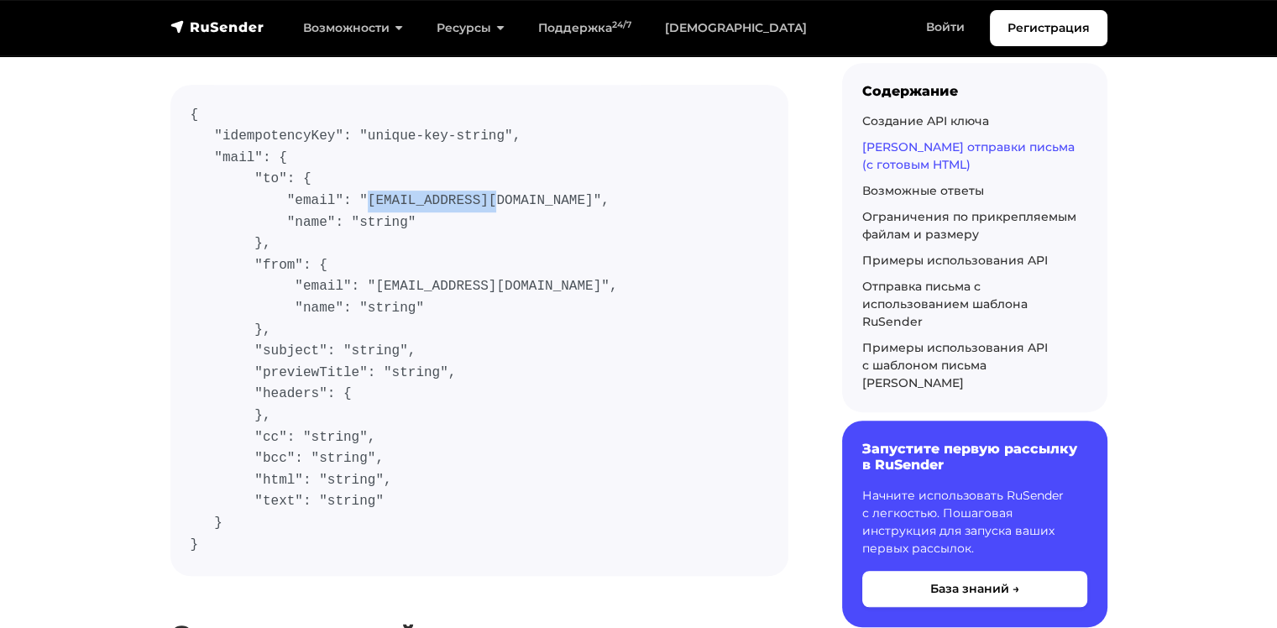
drag, startPoint x: 352, startPoint y: 202, endPoint x: 473, endPoint y: 202, distance: 120.9
click at [473, 202] on code "{ "idempotencyKey": "unique-key-string", "mail": { "to": { "email": "[EMAIL_ADD…" at bounding box center [480, 330] width 578 height 451
drag, startPoint x: 358, startPoint y: 284, endPoint x: 479, endPoint y: 287, distance: 121.0
click at [479, 287] on code "{ "idempotencyKey": "unique-key-string", "mail": { "to": { "email": "[EMAIL_ADD…" at bounding box center [480, 330] width 578 height 451
click at [476, 289] on code "{ "idempotencyKey": "unique-key-string", "mail": { "to": { "email": "user@examp…" at bounding box center [480, 330] width 578 height 451
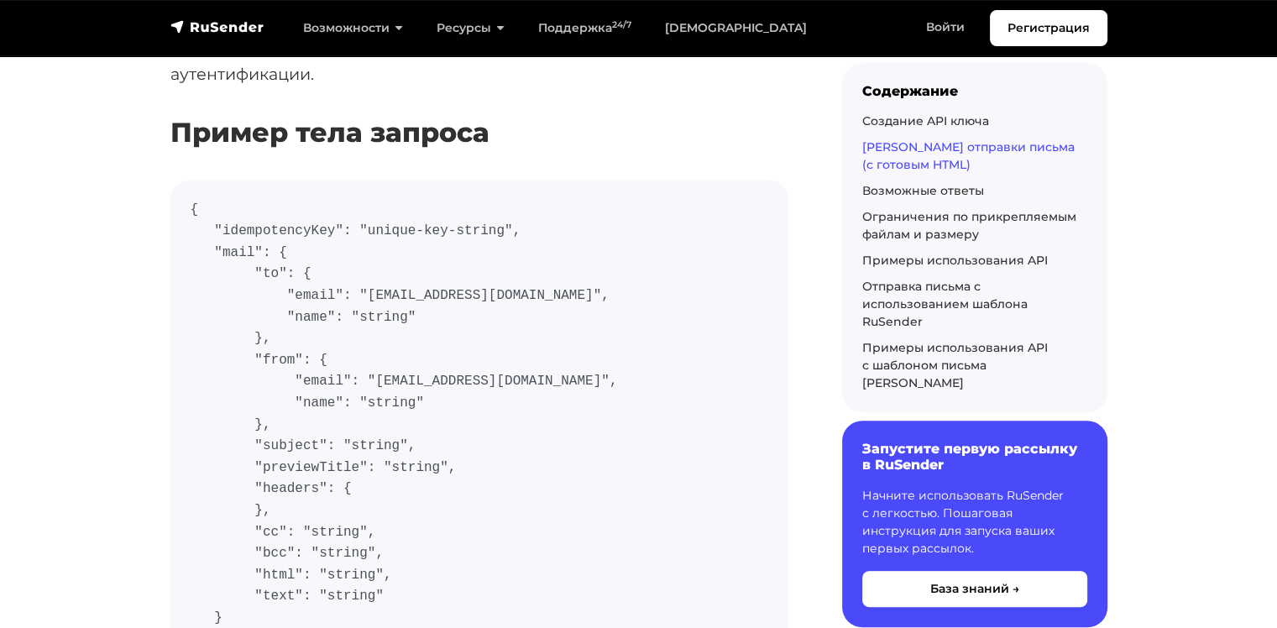
scroll to position [700, 0]
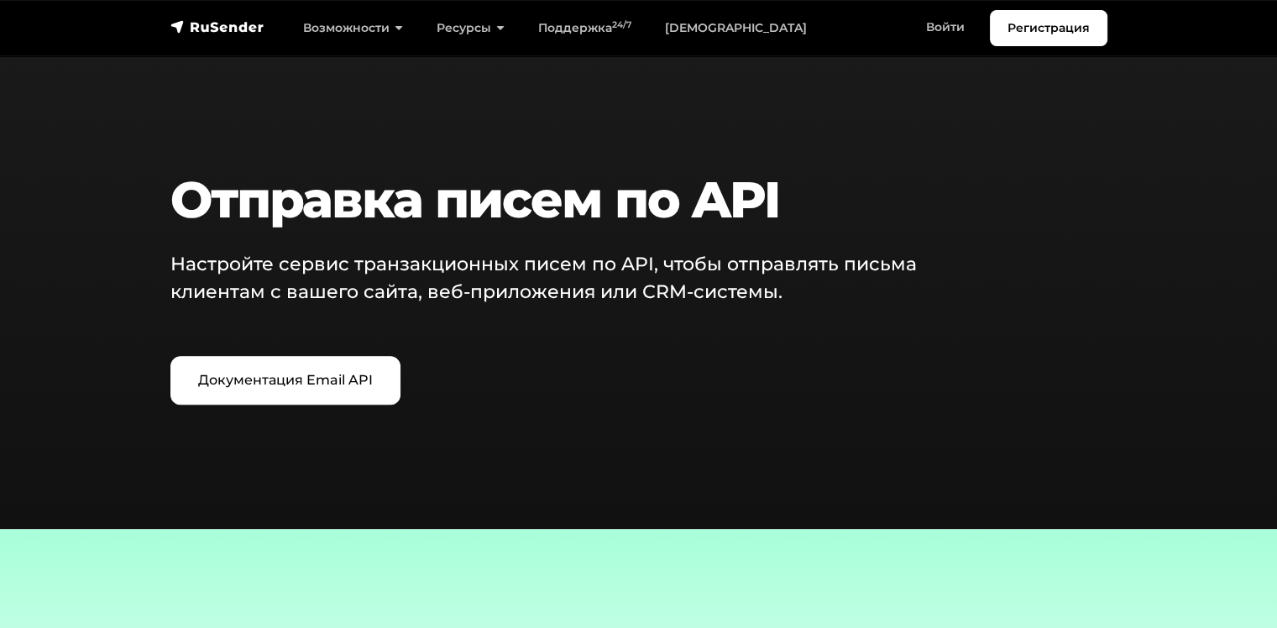
scroll to position [1959, 0]
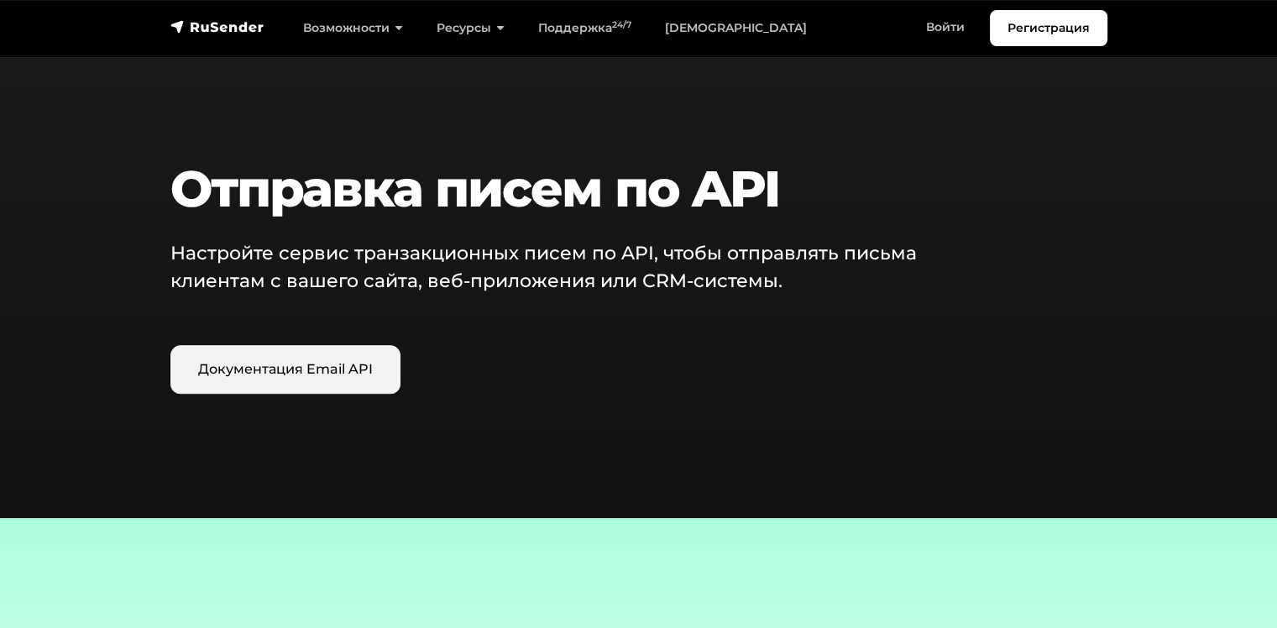
click at [345, 376] on link "Документация Email API" at bounding box center [285, 369] width 230 height 49
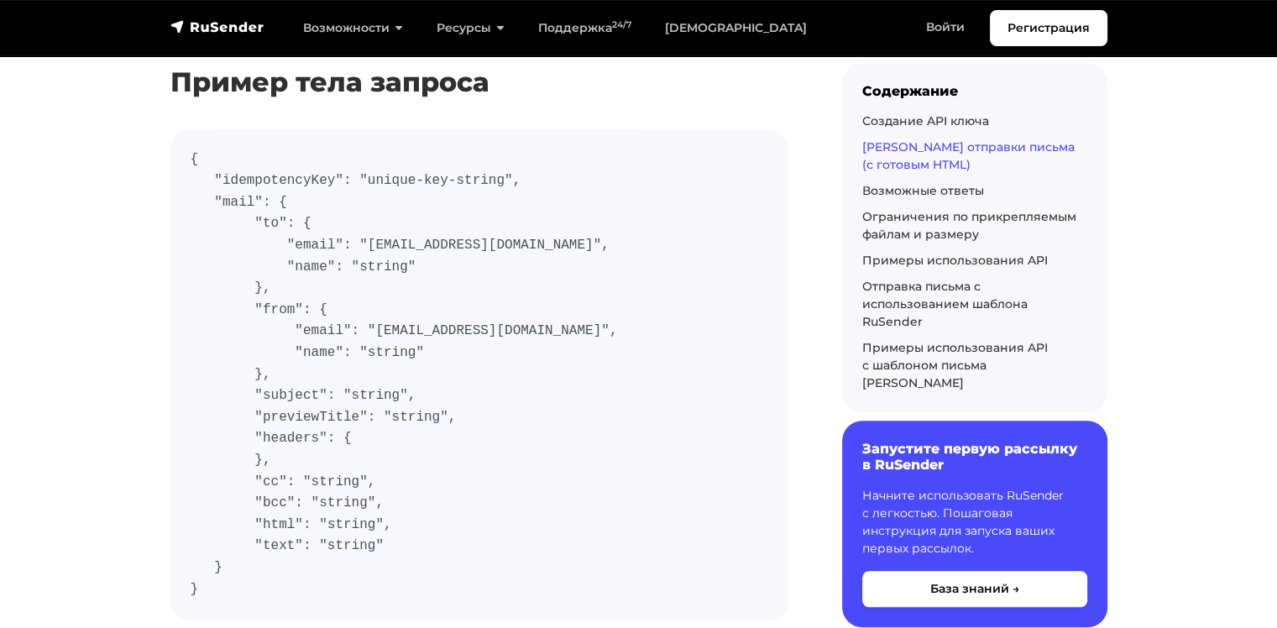
scroll to position [840, 0]
